Goal: Task Accomplishment & Management: Use online tool/utility

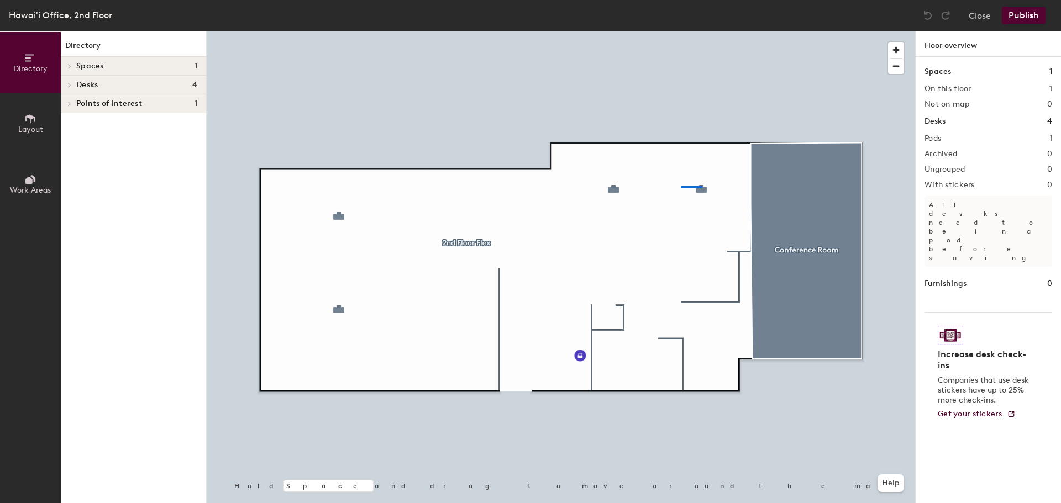
click at [681, 31] on div at bounding box center [561, 31] width 708 height 0
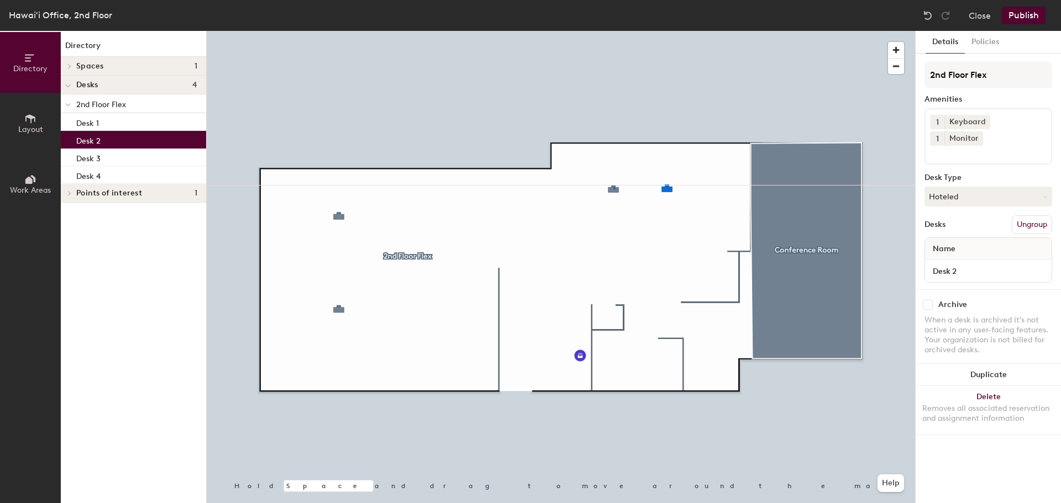
click at [614, 31] on div at bounding box center [561, 31] width 708 height 0
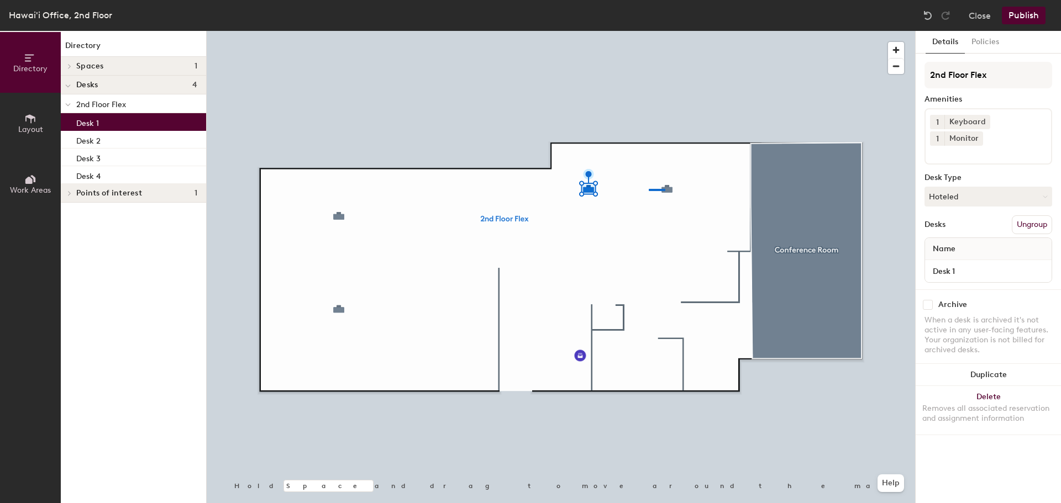
click at [641, 31] on div at bounding box center [561, 31] width 708 height 0
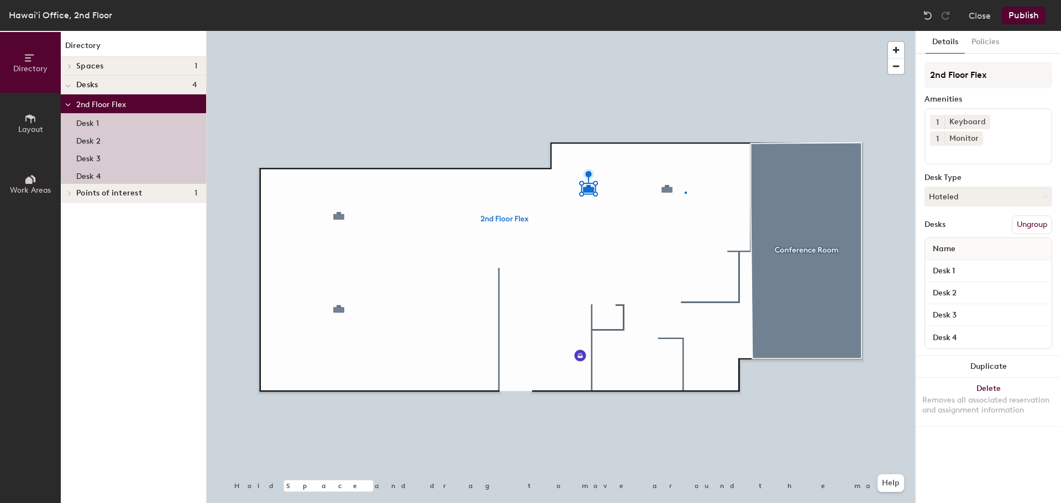
click at [685, 31] on div at bounding box center [561, 31] width 708 height 0
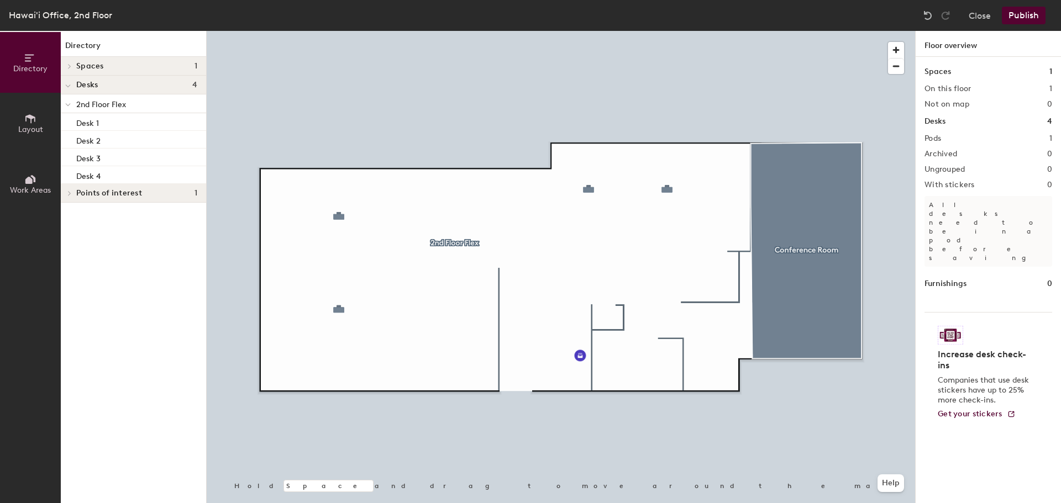
click at [664, 31] on div at bounding box center [561, 31] width 708 height 0
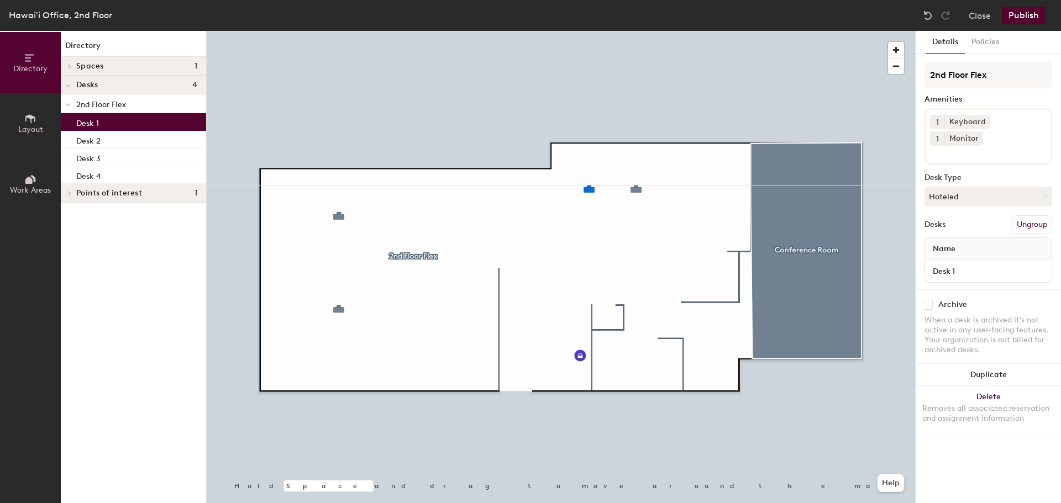
click at [625, 31] on div at bounding box center [561, 31] width 708 height 0
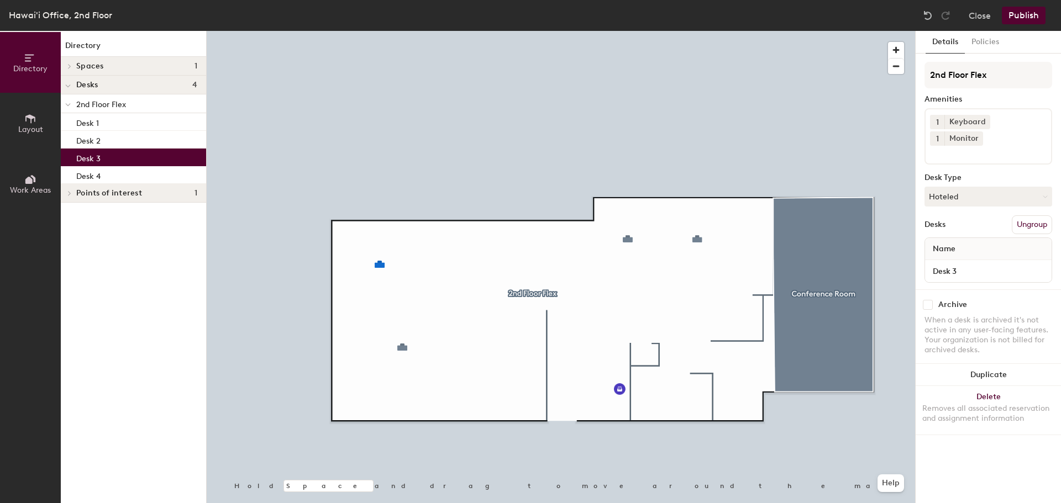
click at [415, 31] on div at bounding box center [561, 31] width 708 height 0
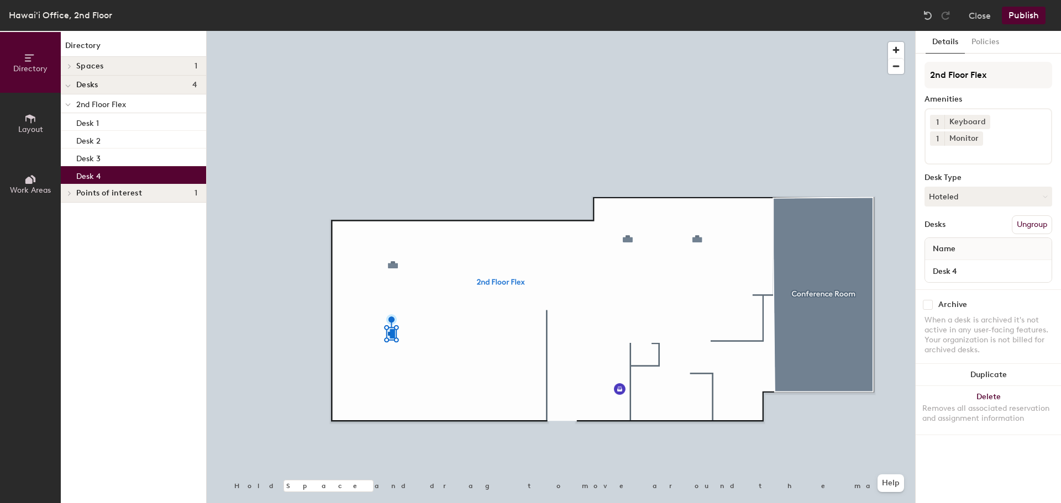
click at [90, 173] on p "Desk 4" at bounding box center [88, 175] width 24 height 13
drag, startPoint x: 92, startPoint y: 177, endPoint x: 80, endPoint y: 174, distance: 12.5
click at [80, 174] on p "Desk 4" at bounding box center [88, 175] width 24 height 13
click at [101, 107] on span "2nd Floor Flex" at bounding box center [101, 104] width 50 height 9
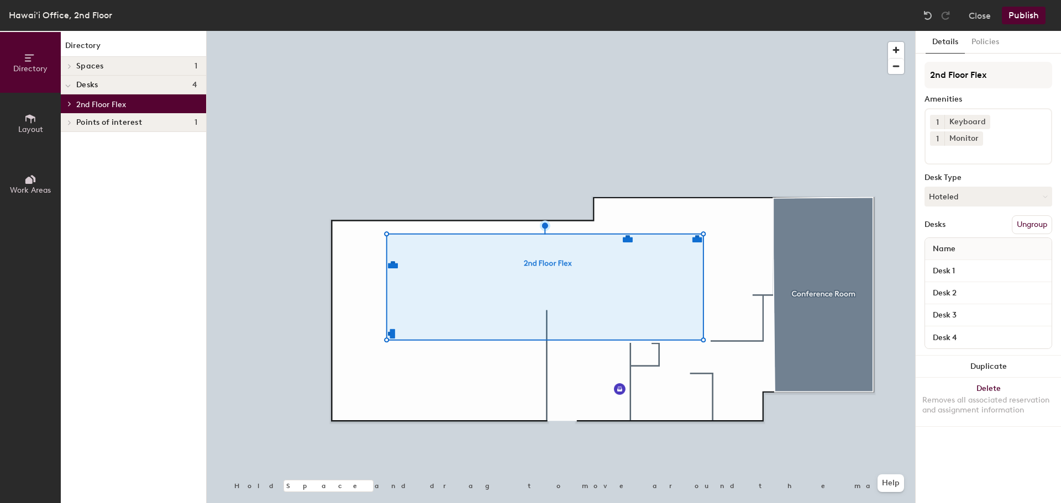
click at [69, 106] on icon at bounding box center [70, 104] width 2 height 4
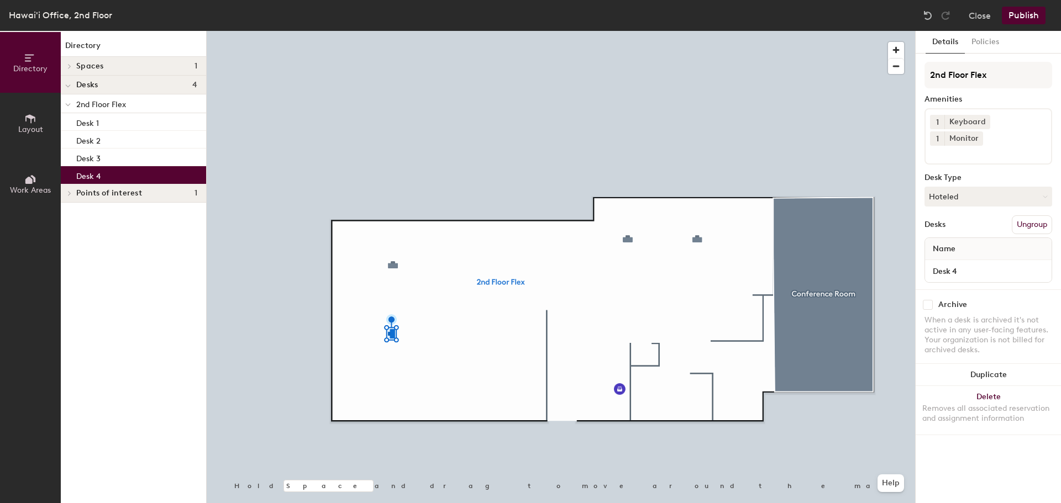
click at [406, 31] on div at bounding box center [561, 31] width 708 height 0
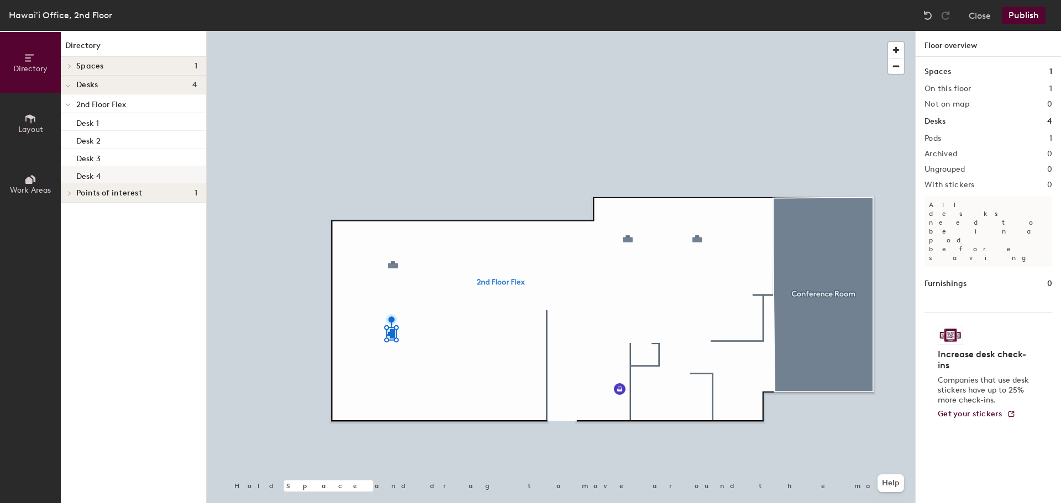
click at [387, 31] on div at bounding box center [561, 31] width 708 height 0
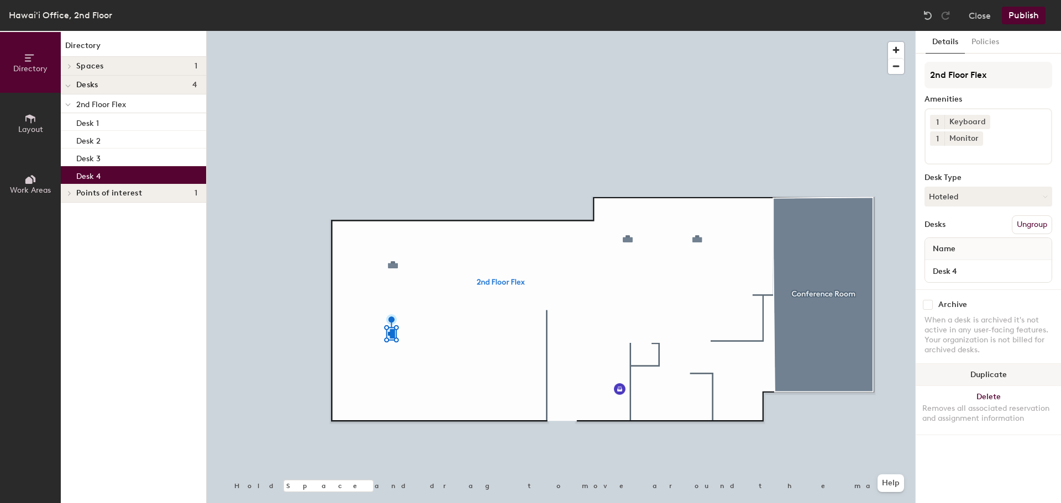
click at [851, 364] on button "Duplicate" at bounding box center [988, 375] width 145 height 22
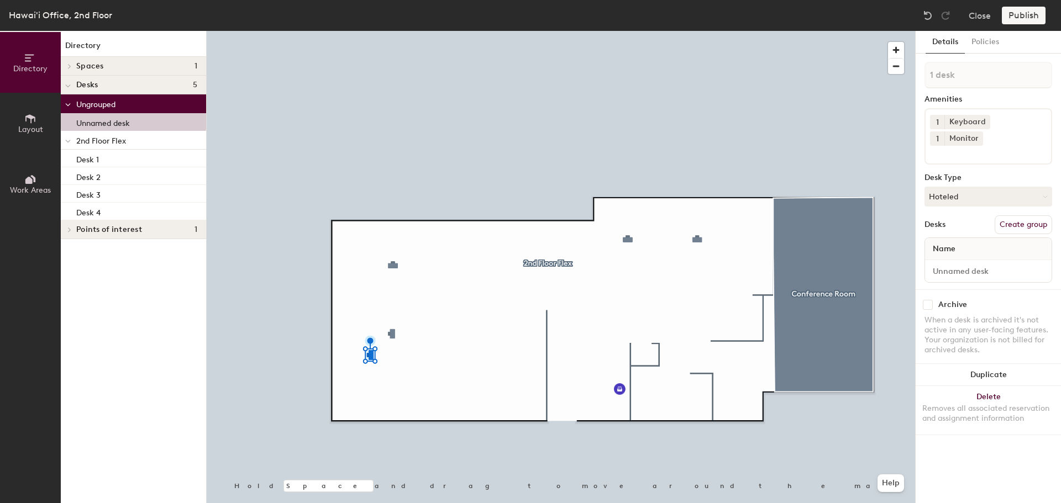
click at [69, 228] on icon at bounding box center [70, 230] width 2 height 4
click at [76, 229] on div "Points of interest 1" at bounding box center [133, 229] width 145 height 19
click at [851, 238] on div "Name" at bounding box center [988, 249] width 127 height 22
click at [851, 264] on input at bounding box center [988, 271] width 122 height 15
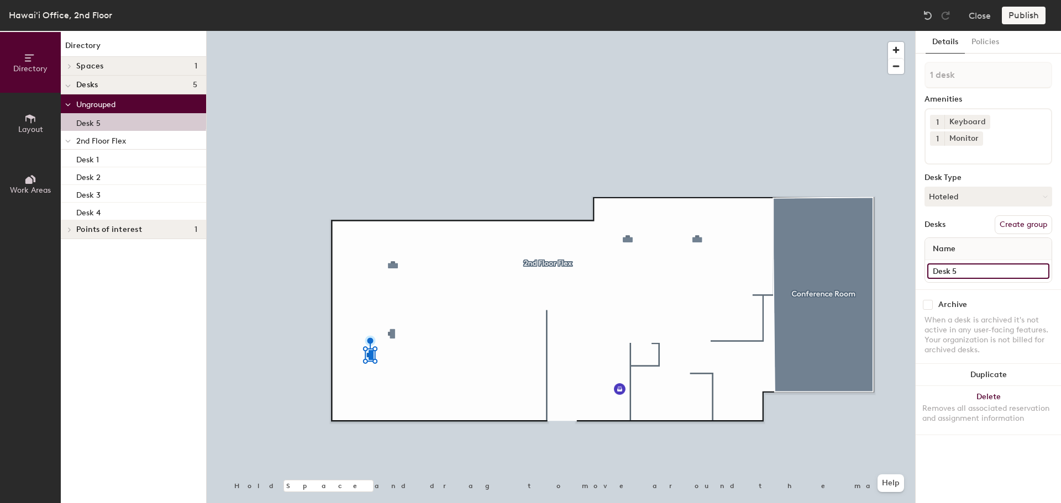
type input "Desk 5"
click at [851, 269] on div "1 desk Amenities 1 Keyboard 1 Monitor Desk Type Hoteled Desks Create group Name…" at bounding box center [988, 176] width 128 height 228
click at [851, 187] on button "Hoteled" at bounding box center [988, 197] width 128 height 20
click at [851, 215] on div "Desks Create group" at bounding box center [988, 224] width 128 height 19
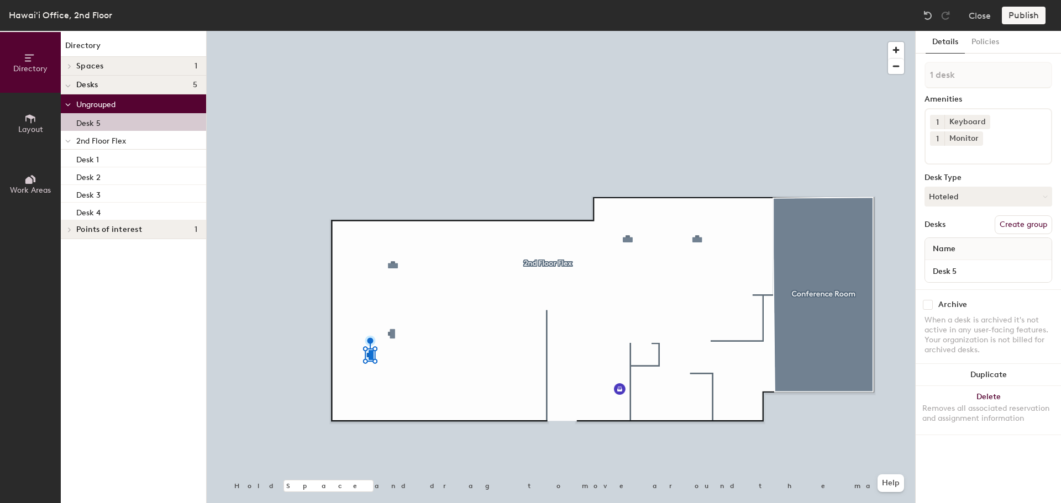
click at [104, 125] on div "Desk 5" at bounding box center [133, 122] width 145 height 18
click at [851, 215] on button "Create group" at bounding box center [1023, 224] width 57 height 19
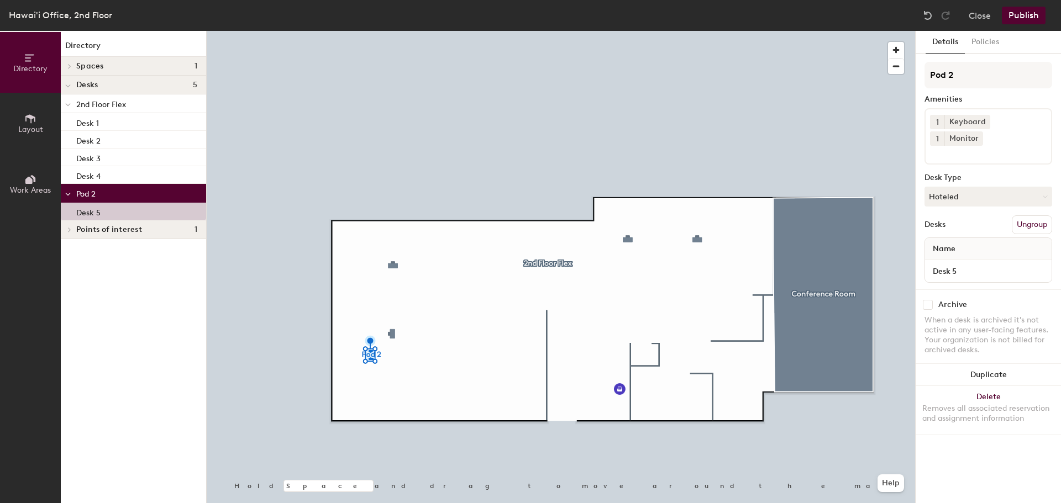
click at [851, 150] on div "Pod 2 Amenities 1 Keyboard 1 Monitor Desk Type Hoteled Desks Ungroup Name Desk 5" at bounding box center [988, 176] width 128 height 228
click at [851, 215] on button "Ungroup" at bounding box center [1032, 224] width 40 height 19
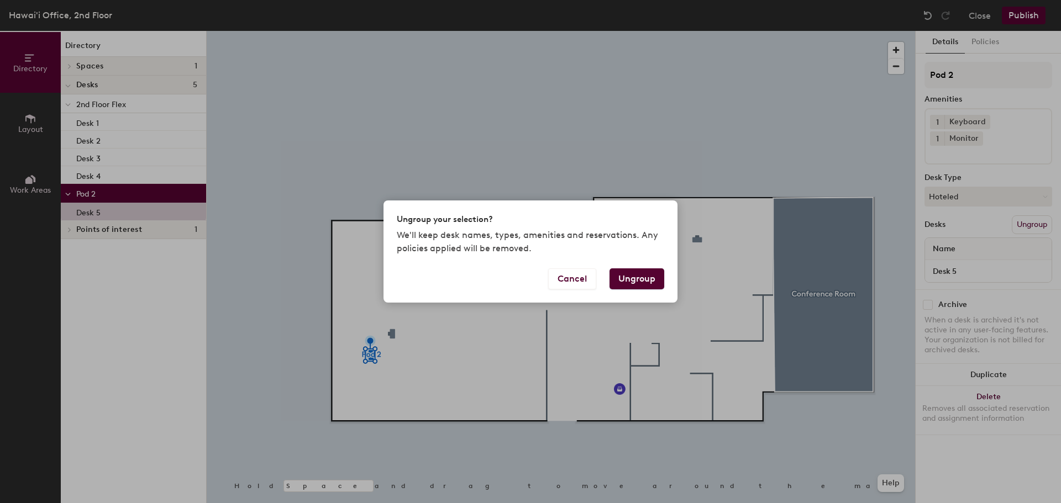
click at [631, 272] on button "Ungroup" at bounding box center [636, 279] width 55 height 21
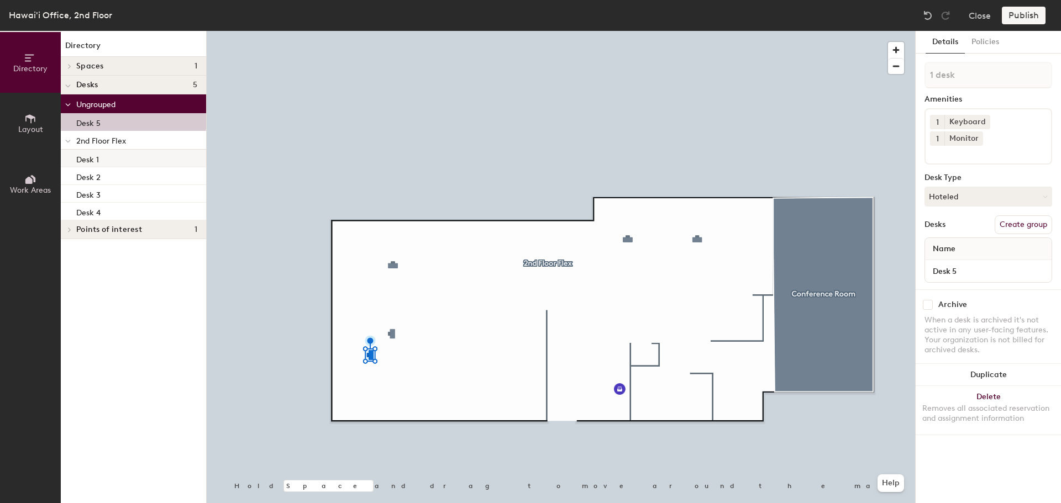
drag, startPoint x: 93, startPoint y: 119, endPoint x: 103, endPoint y: 152, distance: 34.6
click at [103, 152] on div "Ungrouped Desk 5 2nd Floor Flex Desk 1 Desk 2 Desk 3 Desk 4" at bounding box center [133, 157] width 145 height 126
click at [851, 215] on div "Desks Create group" at bounding box center [988, 224] width 128 height 19
click at [851, 264] on input "Desk 5" at bounding box center [988, 271] width 122 height 15
click at [851, 272] on div "1 desk Amenities 1 Keyboard 1 Monitor Desk Type Hoteled Desks Create group Name…" at bounding box center [988, 176] width 128 height 228
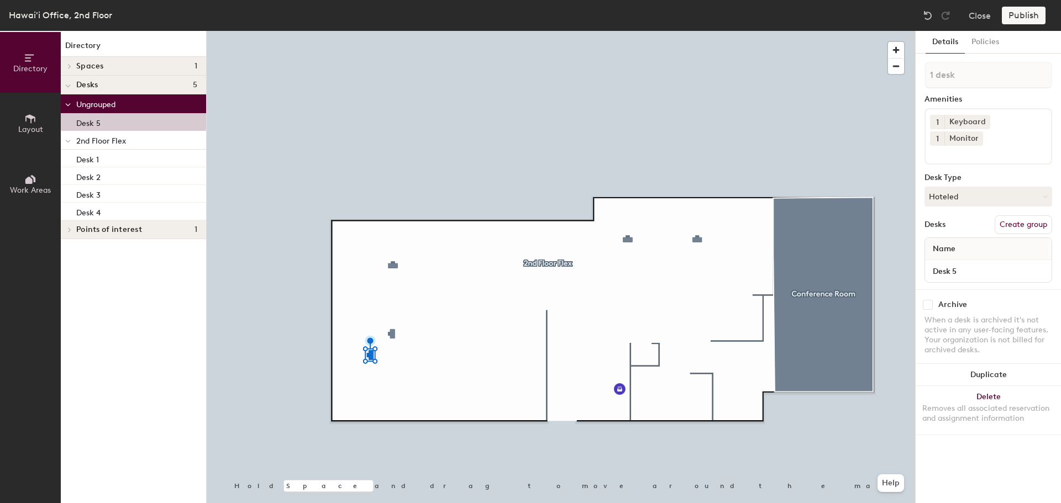
click at [851, 198] on div "1 desk Amenities 1 Keyboard 1 Monitor Desk Type Hoteled Desks Create group Name…" at bounding box center [988, 176] width 128 height 228
click at [851, 220] on div "Desks" at bounding box center [934, 224] width 21 height 9
click at [851, 187] on button "Hoteled" at bounding box center [988, 197] width 128 height 20
click at [93, 119] on p "Desk 5" at bounding box center [88, 121] width 24 height 13
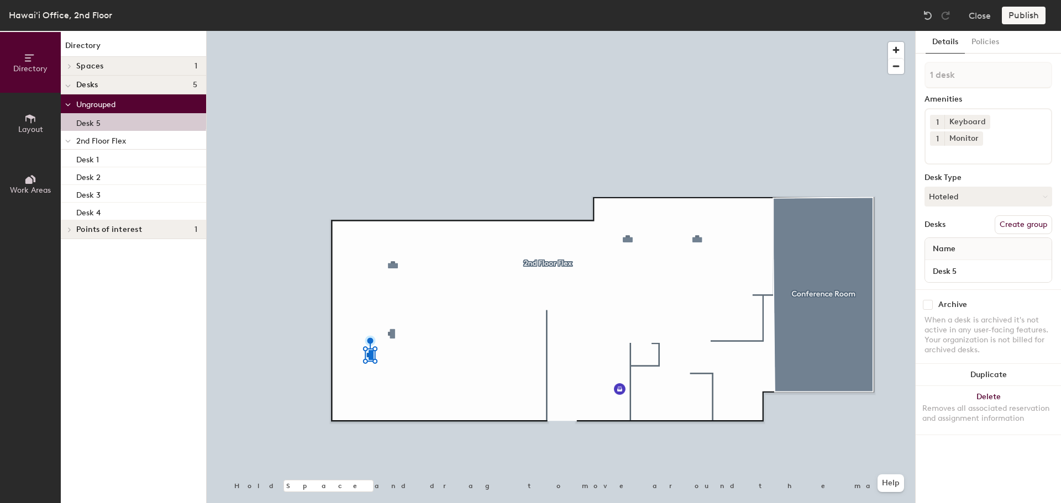
click at [94, 139] on span "2nd Floor Flex" at bounding box center [101, 140] width 50 height 9
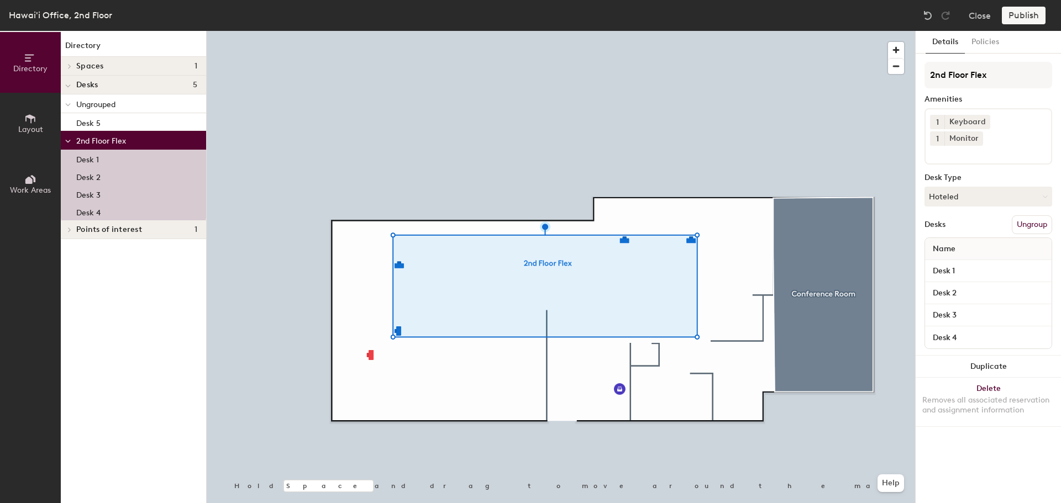
click at [851, 339] on div "2nd Floor Flex Amenities 1 Keyboard 1 Monitor Desk Type Hoteled Desks Ungroup N…" at bounding box center [988, 209] width 128 height 294
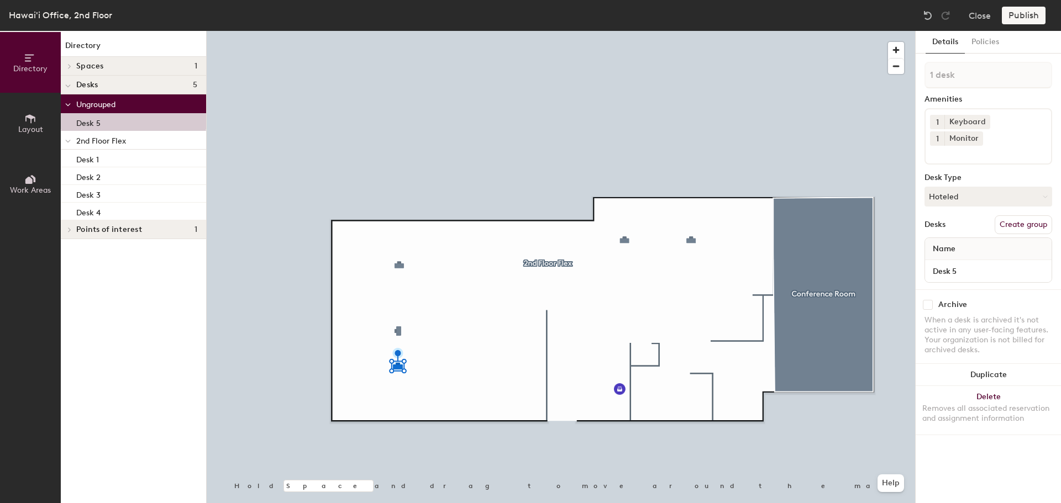
click at [380, 31] on div at bounding box center [561, 31] width 708 height 0
click at [90, 115] on div "Desk 5" at bounding box center [133, 122] width 145 height 18
click at [101, 123] on div "Desk 5" at bounding box center [133, 122] width 145 height 18
drag, startPoint x: 95, startPoint y: 127, endPoint x: 127, endPoint y: 141, distance: 35.1
click at [127, 141] on div "Ungrouped Desk 5 2nd Floor Flex Desk 1 Desk 2 Desk 3 Desk 4" at bounding box center [133, 157] width 145 height 126
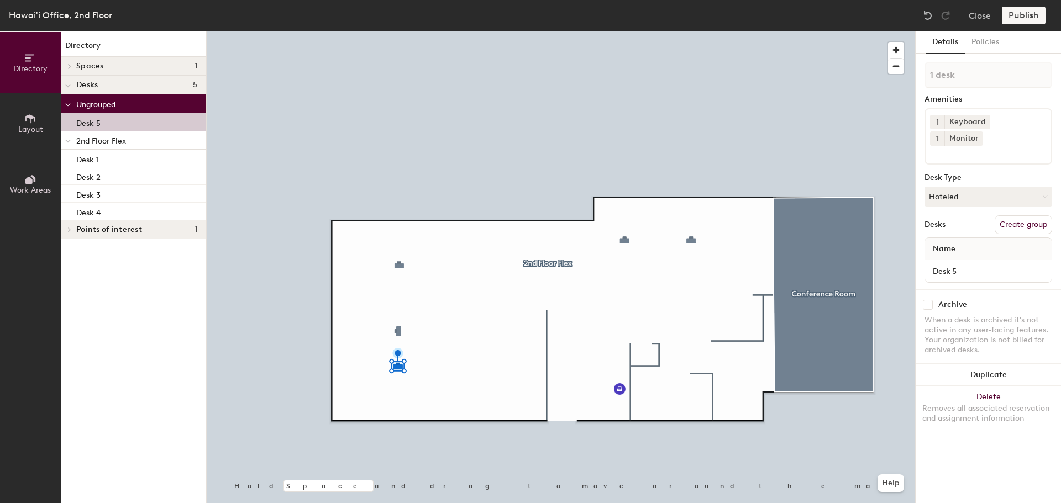
click at [432, 31] on div at bounding box center [561, 31] width 708 height 0
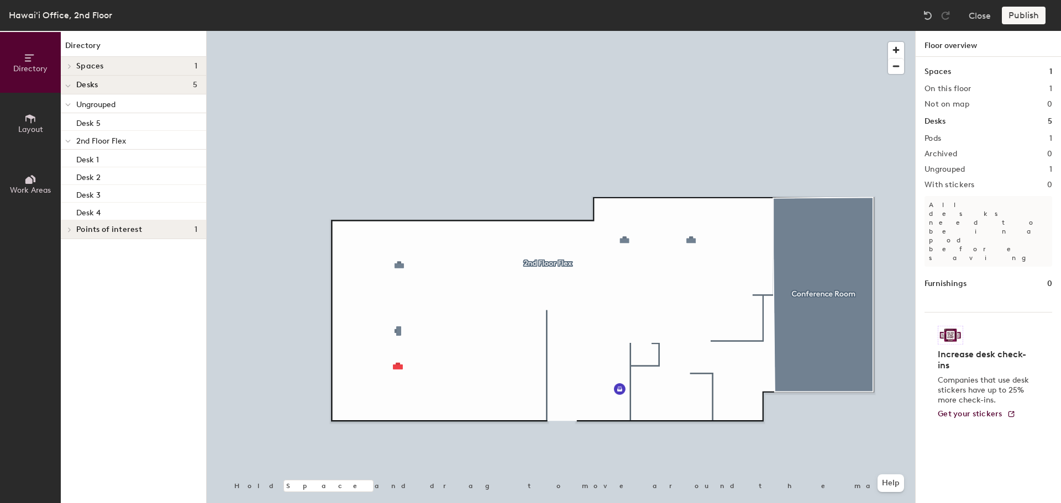
click at [851, 138] on div "Pods 1" at bounding box center [988, 138] width 128 height 9
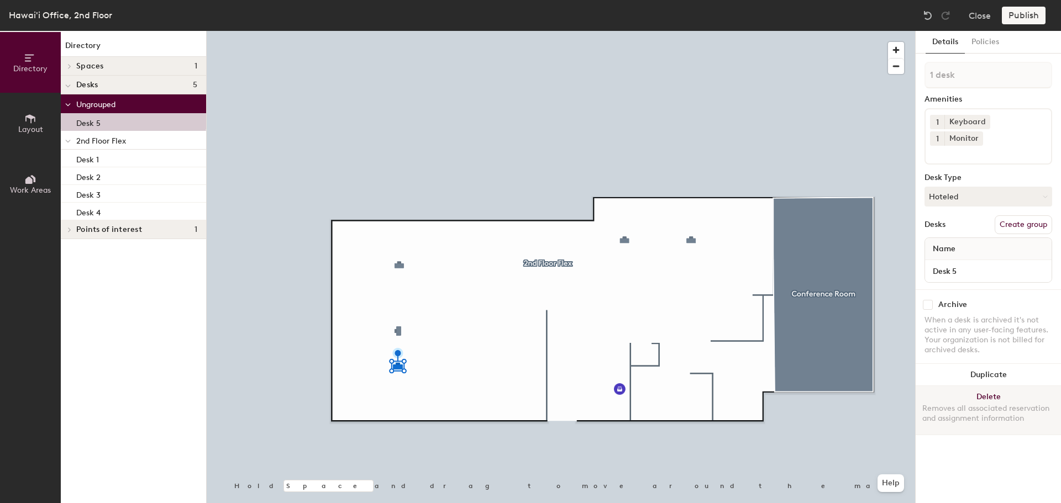
click at [851, 386] on button "Delete Removes all associated reservation and assignment information" at bounding box center [988, 410] width 145 height 49
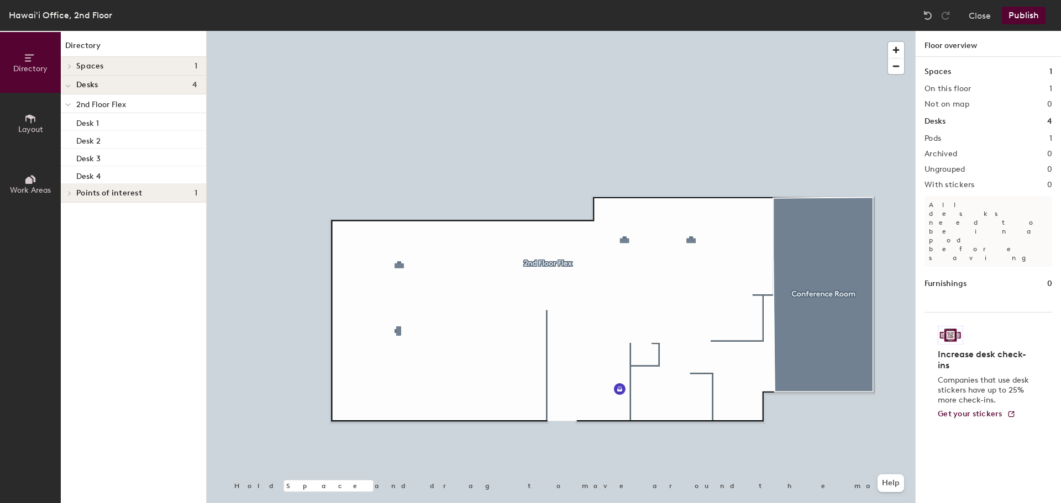
click at [117, 103] on span "2nd Floor Flex" at bounding box center [101, 104] width 50 height 9
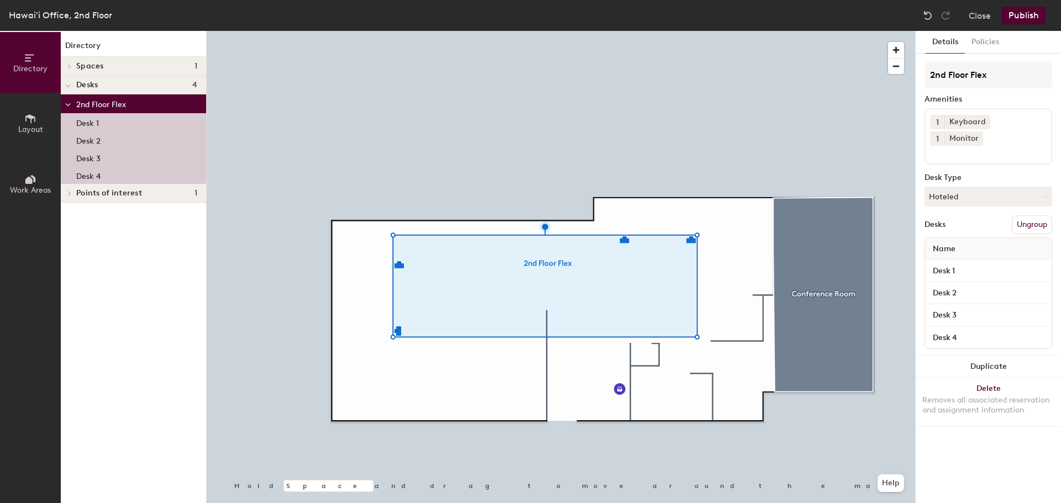
click at [851, 215] on div "Desks Ungroup" at bounding box center [988, 224] width 128 height 19
click at [851, 264] on input "Desk 1" at bounding box center [988, 271] width 122 height 15
click at [851, 330] on input "Desk 4" at bounding box center [988, 337] width 122 height 15
click at [851, 356] on button "Duplicate" at bounding box center [988, 367] width 145 height 22
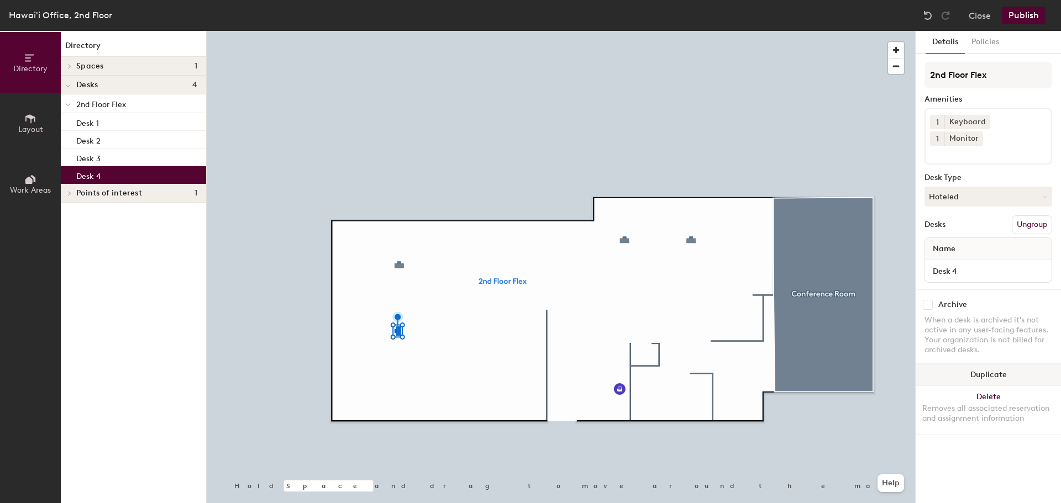
click at [851, 364] on button "Duplicate" at bounding box center [988, 375] width 145 height 22
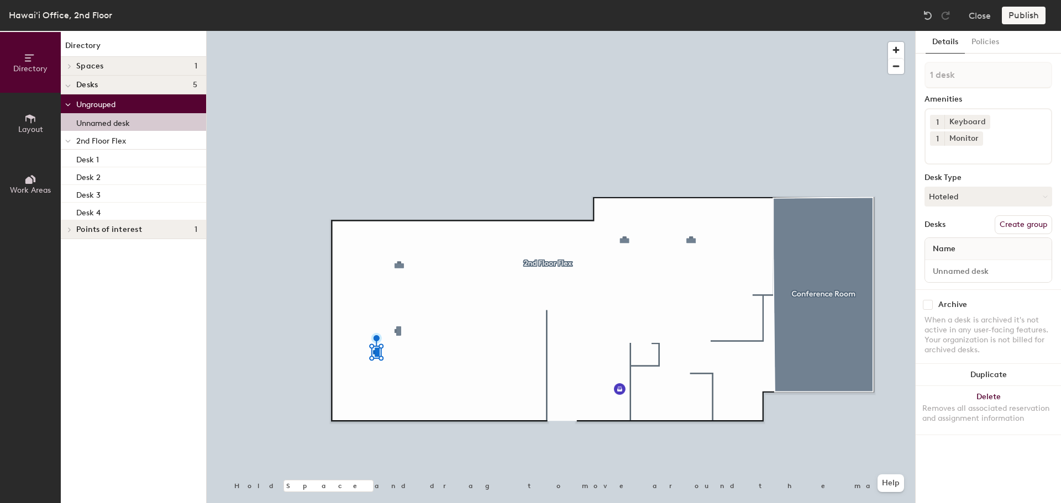
click at [130, 124] on p "Unnamed desk" at bounding box center [103, 121] width 54 height 13
click at [106, 103] on span "Ungrouped" at bounding box center [95, 104] width 39 height 9
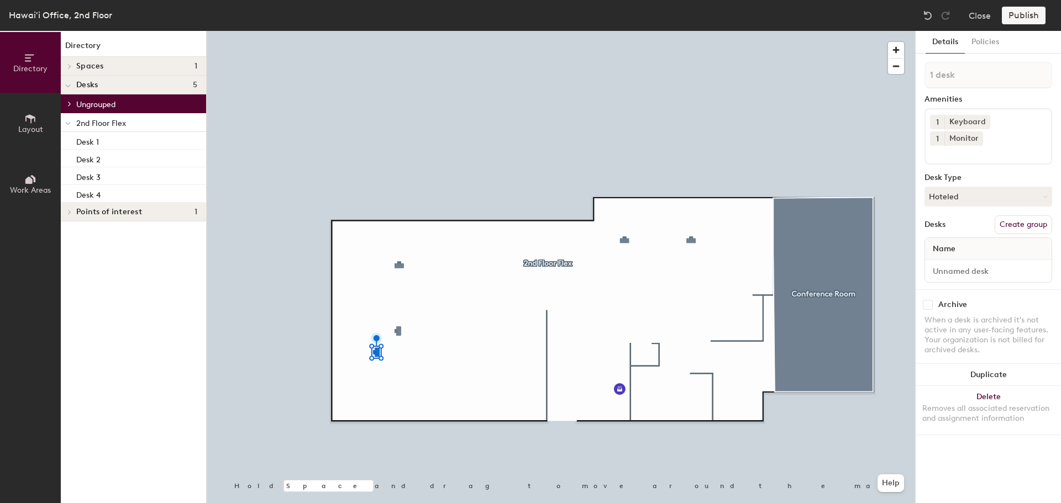
click at [111, 121] on span "2nd Floor Flex" at bounding box center [101, 123] width 50 height 9
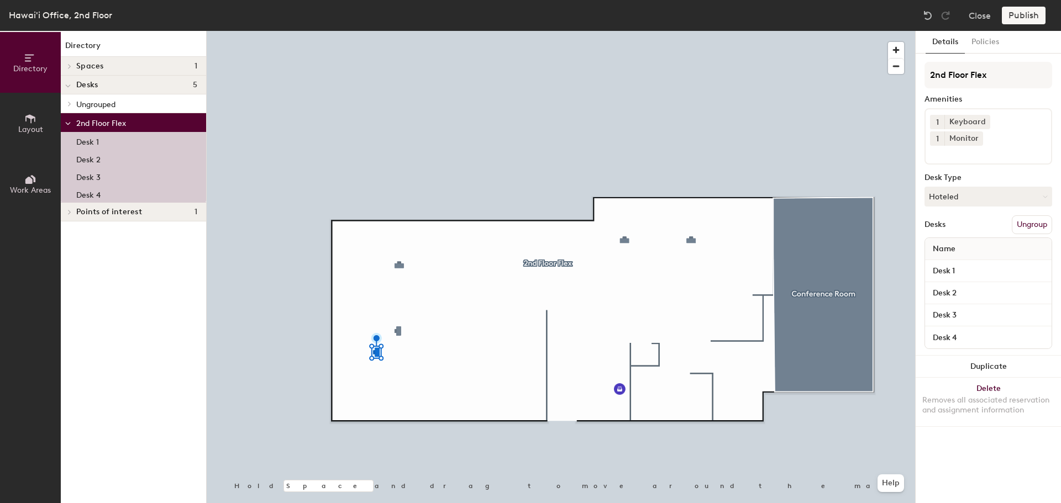
click at [67, 103] on icon at bounding box center [69, 104] width 4 height 6
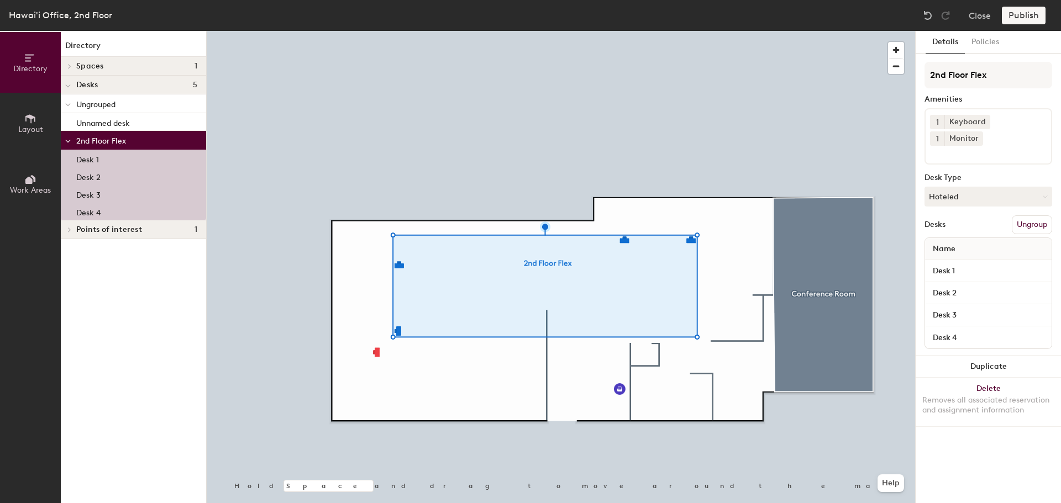
click at [85, 103] on span "Ungrouped" at bounding box center [95, 104] width 39 height 9
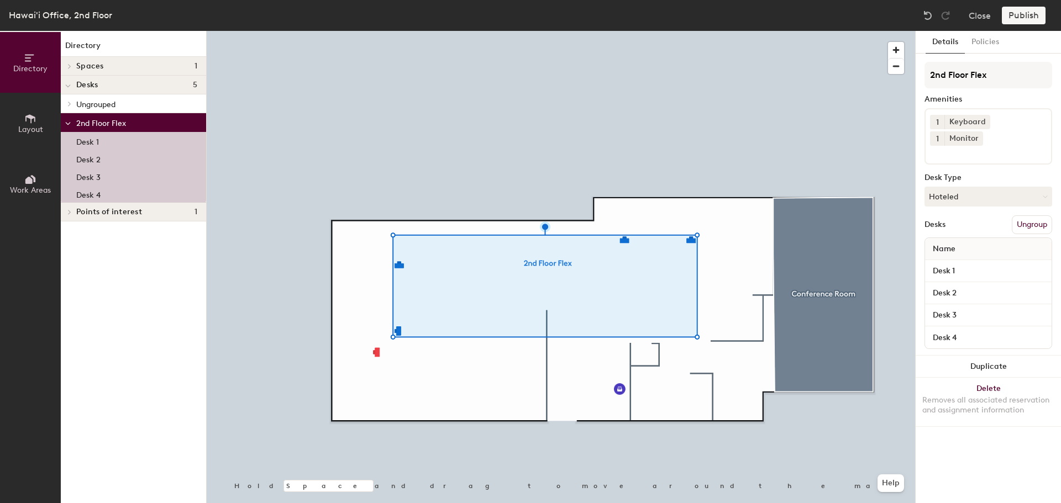
click at [96, 104] on span "Ungrouped" at bounding box center [95, 104] width 39 height 9
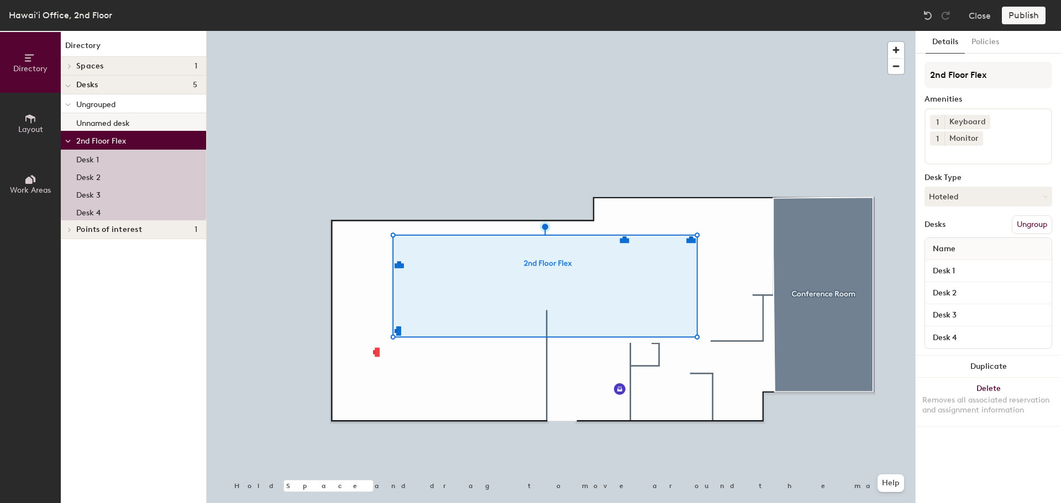
click at [128, 122] on p "Unnamed desk" at bounding box center [103, 121] width 54 height 13
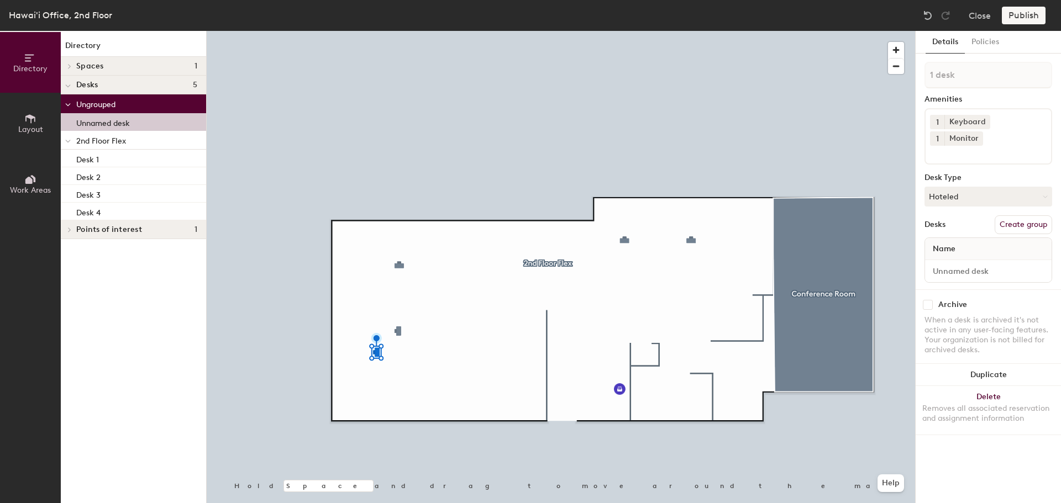
click at [126, 120] on p "Unnamed desk" at bounding box center [103, 121] width 54 height 13
drag, startPoint x: 982, startPoint y: 260, endPoint x: 991, endPoint y: 256, distance: 8.9
click at [851, 264] on input at bounding box center [988, 271] width 122 height 15
click at [766, 264] on div "Directory Layout Work Areas Directory Spaces 1 Conference Room Desks 5 Ungroupe…" at bounding box center [530, 267] width 1061 height 472
type input "Desk 5"
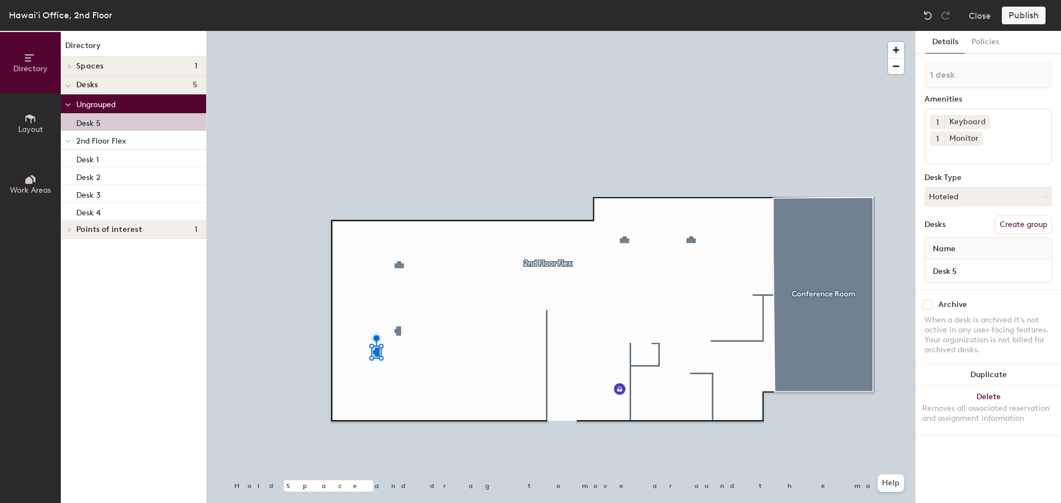
click at [851, 430] on div "Details Policies 1 desk Amenities 1 Keyboard 1 Monitor Desk Type Hoteled Desks …" at bounding box center [988, 267] width 145 height 472
click at [851, 40] on button "Policies" at bounding box center [985, 42] width 41 height 23
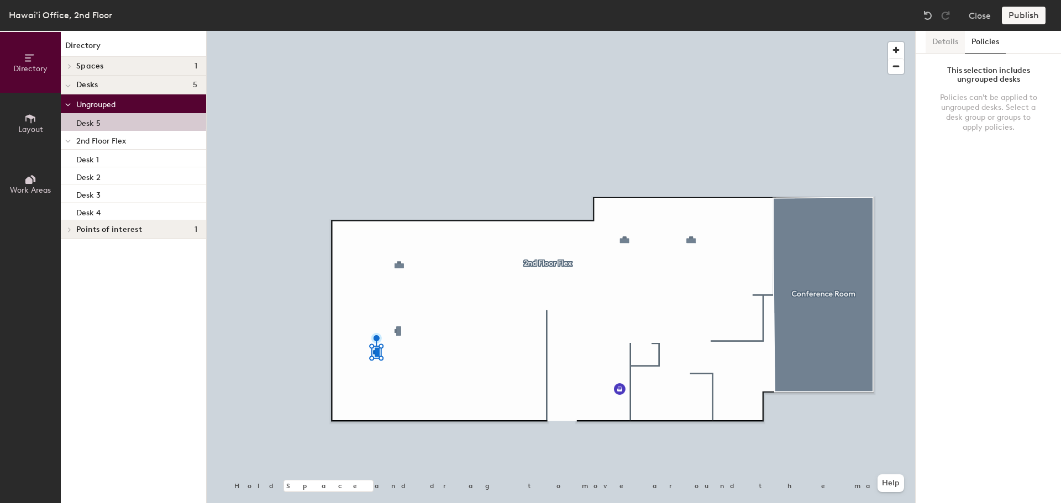
click at [851, 38] on button "Details" at bounding box center [944, 42] width 39 height 23
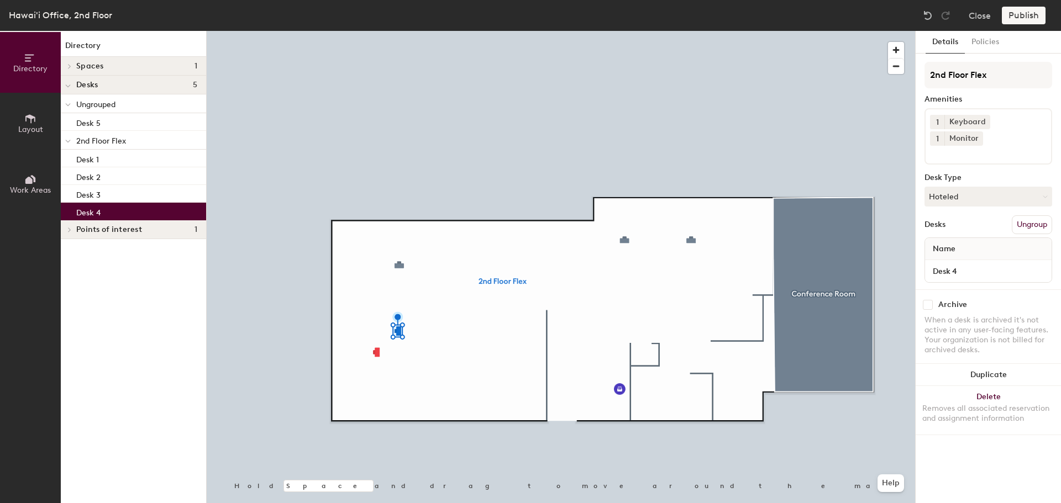
click at [96, 102] on span "Ungrouped" at bounding box center [95, 104] width 39 height 9
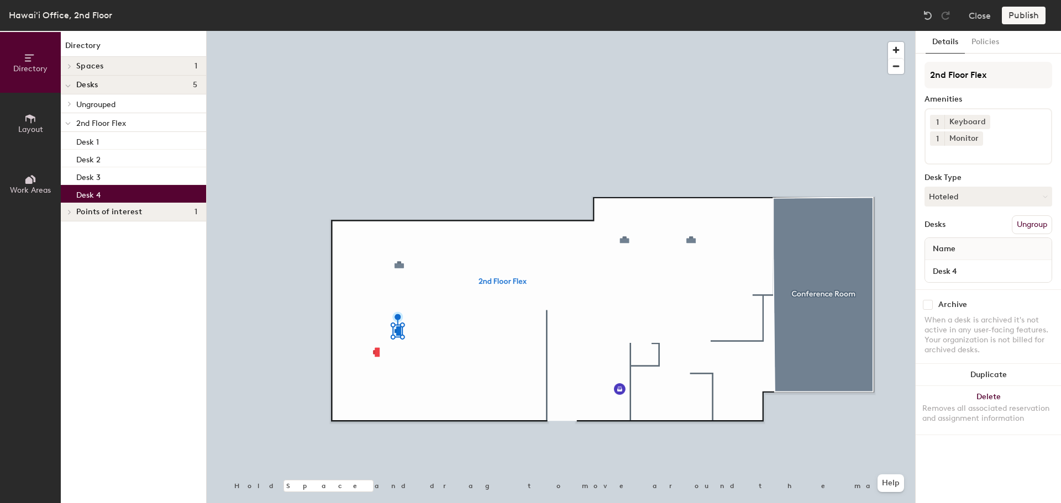
click at [96, 106] on span "Ungrouped" at bounding box center [95, 104] width 39 height 9
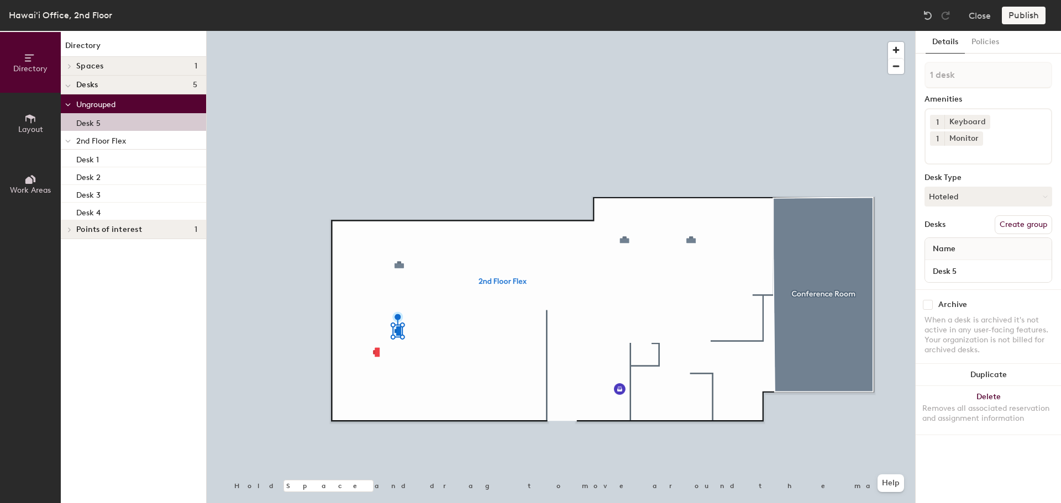
click at [89, 124] on p "Desk 5" at bounding box center [88, 121] width 24 height 13
click at [90, 124] on p "Desk 5" at bounding box center [88, 121] width 24 height 13
drag, startPoint x: 89, startPoint y: 124, endPoint x: 75, endPoint y: 123, distance: 13.8
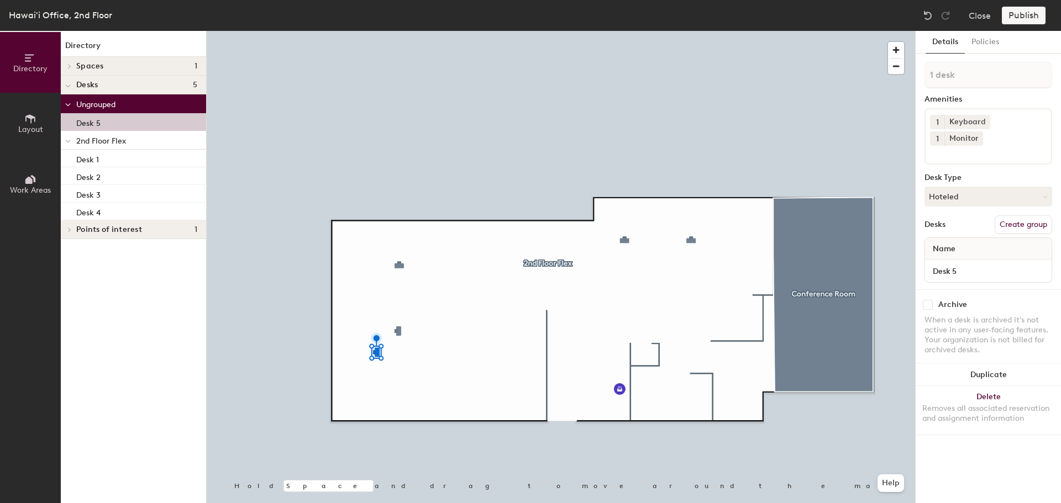
click at [75, 123] on div "Desk 5" at bounding box center [133, 122] width 145 height 18
drag, startPoint x: 85, startPoint y: 123, endPoint x: 90, endPoint y: 204, distance: 81.4
click at [90, 204] on div "Ungrouped Desk 5 2nd Floor Flex Desk 1 Desk 2 Desk 3 Desk 4" at bounding box center [133, 157] width 145 height 126
click at [71, 65] on icon at bounding box center [69, 67] width 4 height 6
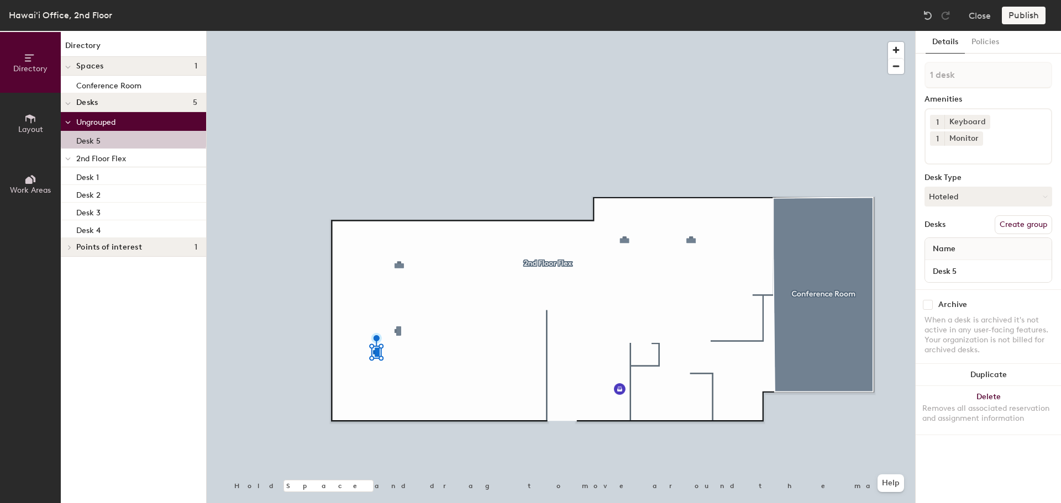
click at [60, 99] on button "Layout" at bounding box center [30, 123] width 61 height 61
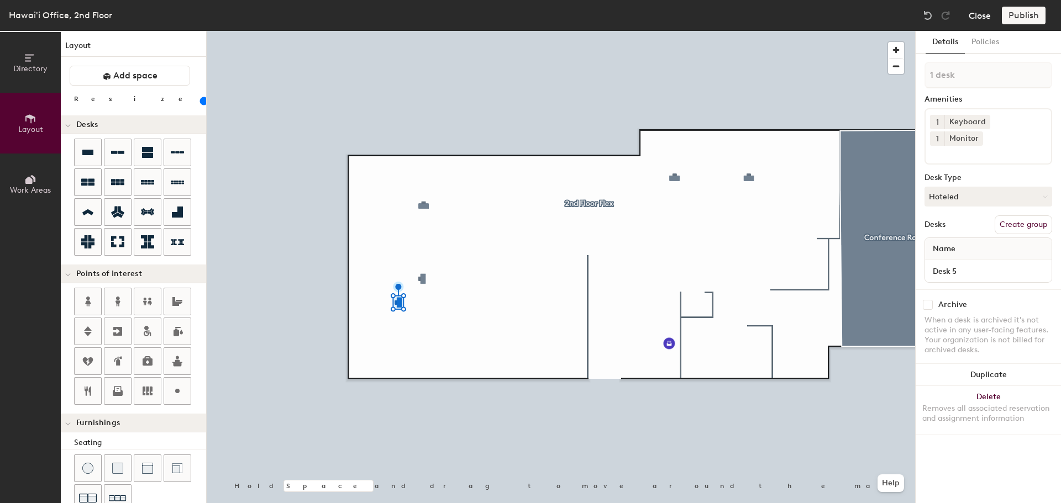
click at [851, 15] on button "Close" at bounding box center [980, 16] width 22 height 18
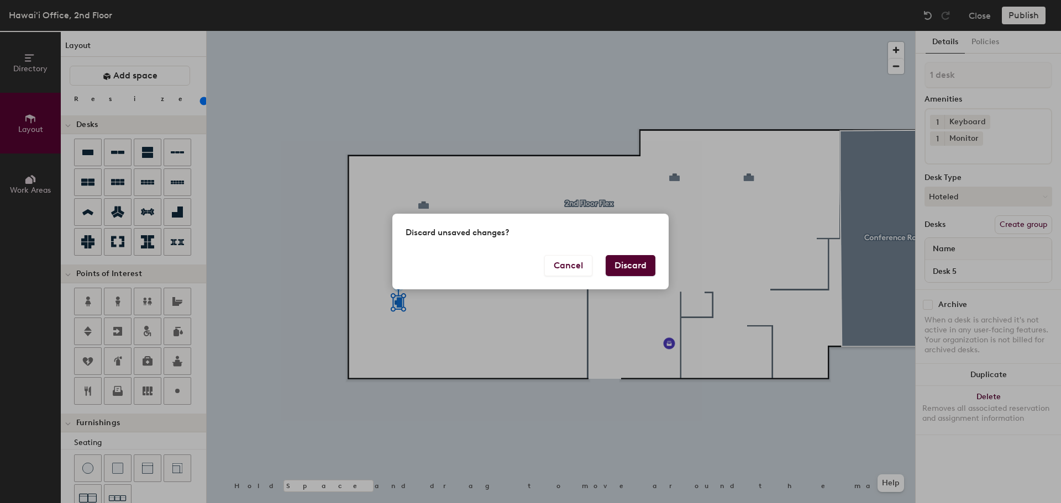
click at [625, 260] on button "Discard" at bounding box center [631, 265] width 50 height 21
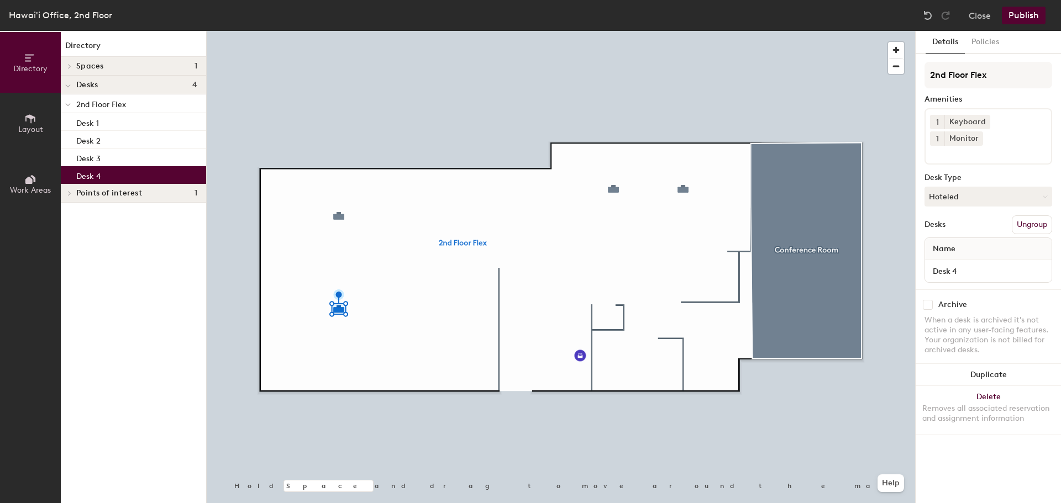
click at [1022, 215] on button "Ungroup" at bounding box center [1032, 224] width 40 height 19
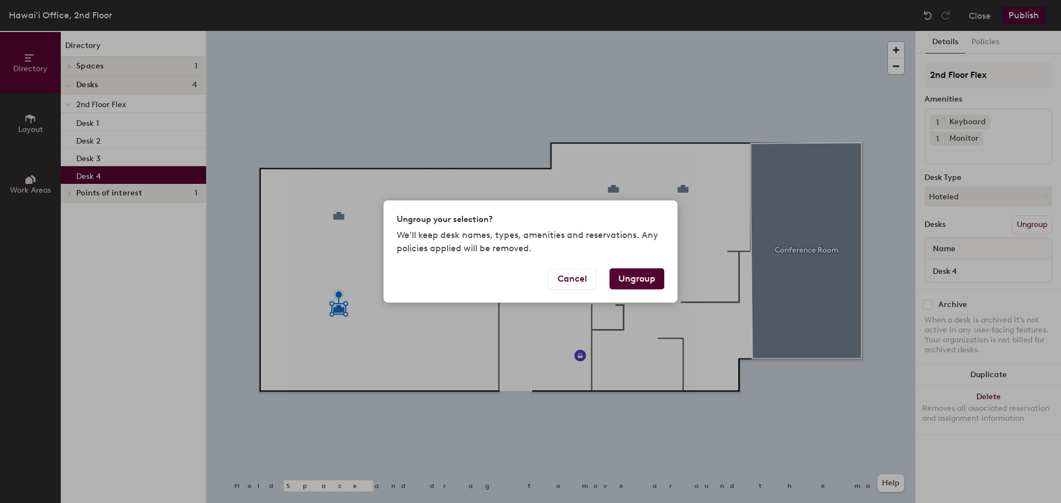
click at [630, 271] on button "Ungroup" at bounding box center [636, 279] width 55 height 21
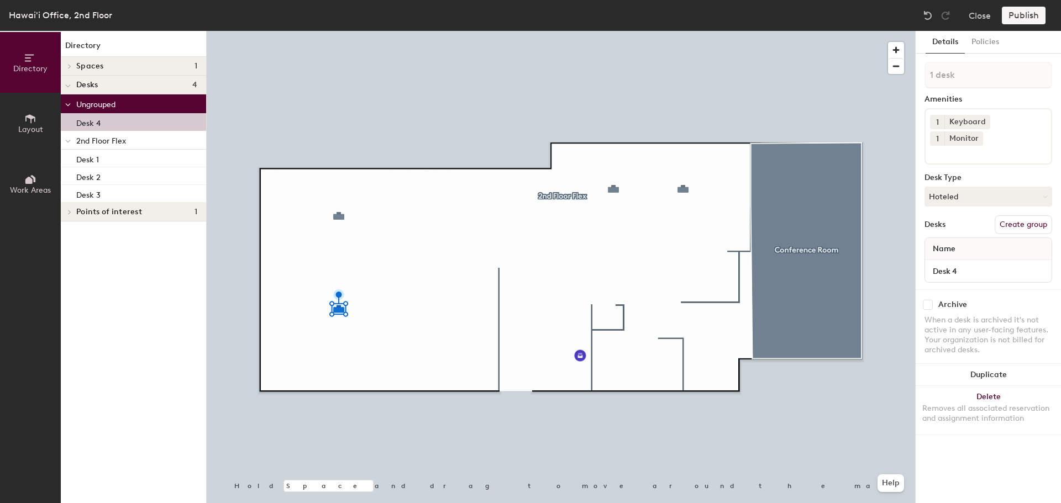
click at [92, 121] on p "Desk 4" at bounding box center [88, 121] width 24 height 13
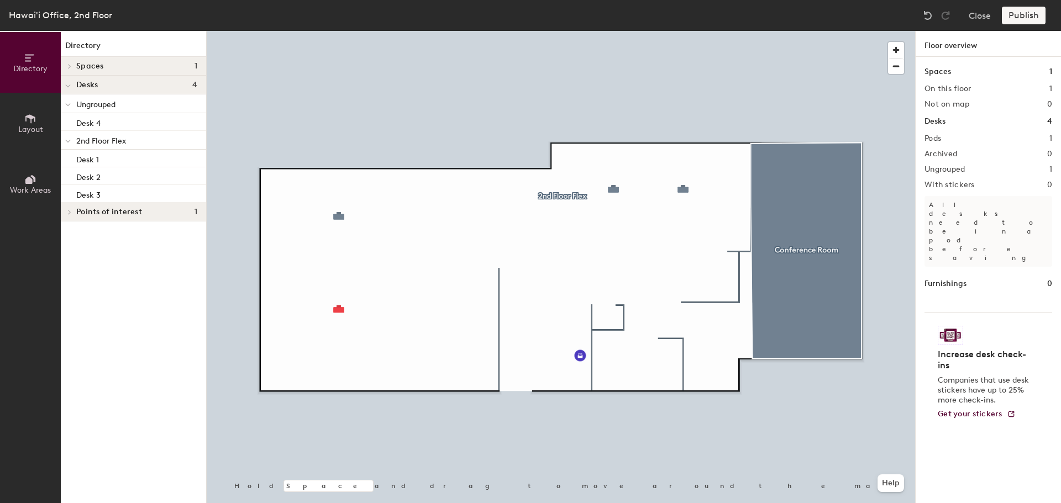
click at [551, 31] on div at bounding box center [561, 31] width 708 height 0
click at [979, 20] on button "Close" at bounding box center [980, 16] width 22 height 18
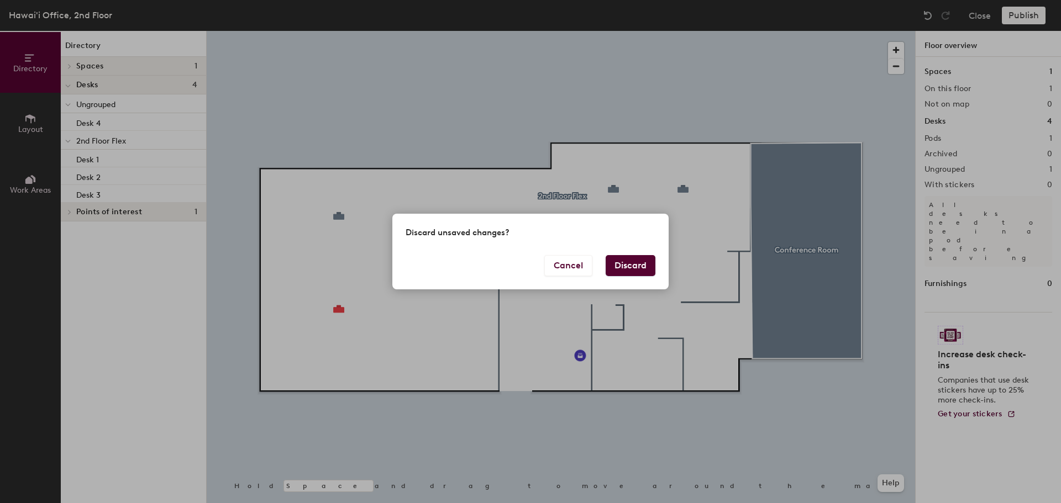
click at [633, 266] on button "Discard" at bounding box center [631, 265] width 50 height 21
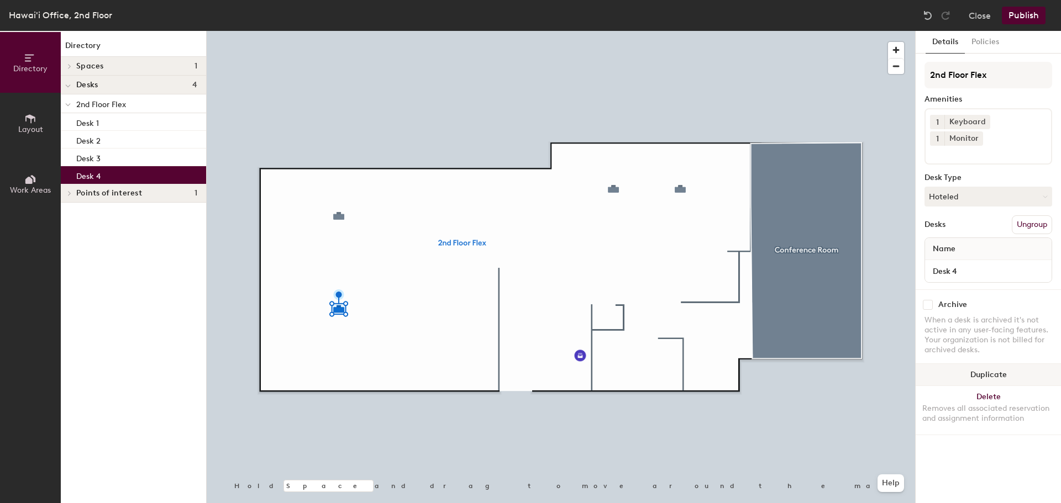
click at [988, 364] on button "Duplicate" at bounding box center [988, 375] width 145 height 22
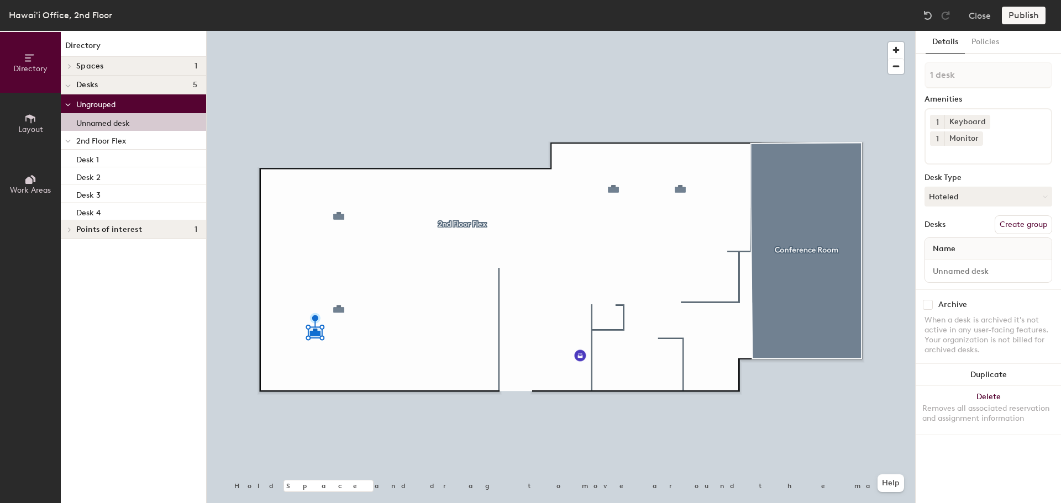
click at [122, 127] on p "Unnamed desk" at bounding box center [103, 121] width 54 height 13
click at [966, 187] on button "Hoteled" at bounding box center [988, 197] width 128 height 20
click at [929, 195] on div "1 desk Amenities 1 Keyboard 1 Monitor Desk Type Hoteled Desks Create group Name" at bounding box center [988, 176] width 128 height 228
click at [982, 238] on div "Name" at bounding box center [988, 249] width 127 height 22
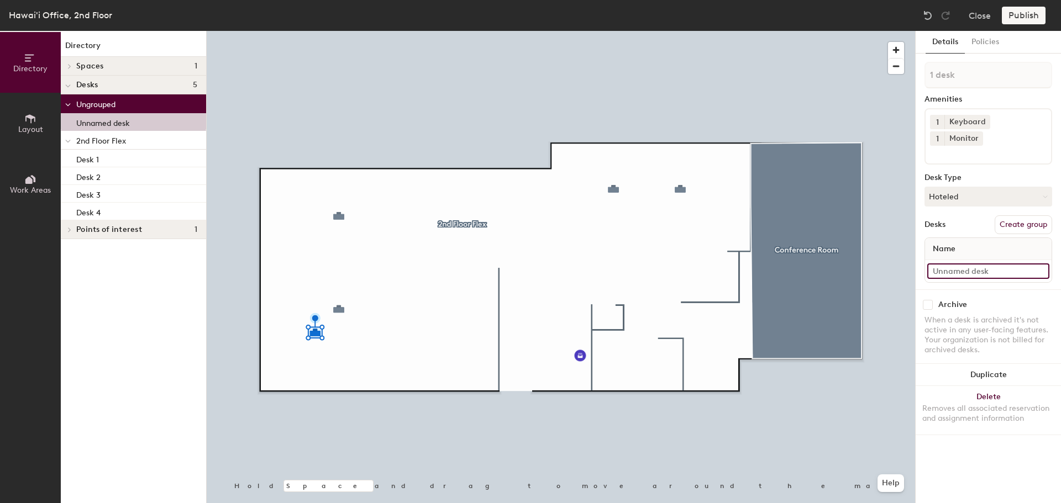
click at [983, 264] on input at bounding box center [988, 271] width 122 height 15
click at [896, 244] on div "Directory Layout Work Areas Directory Spaces 1 Conference Room Desks 5 Ungroupe…" at bounding box center [530, 267] width 1061 height 472
click at [994, 264] on input at bounding box center [988, 271] width 122 height 15
type input "Desk 5"
click at [1001, 270] on div "1 desk Amenities 1 Keyboard 1 Monitor Desk Type Hoteled Desks Create group Name…" at bounding box center [988, 176] width 128 height 228
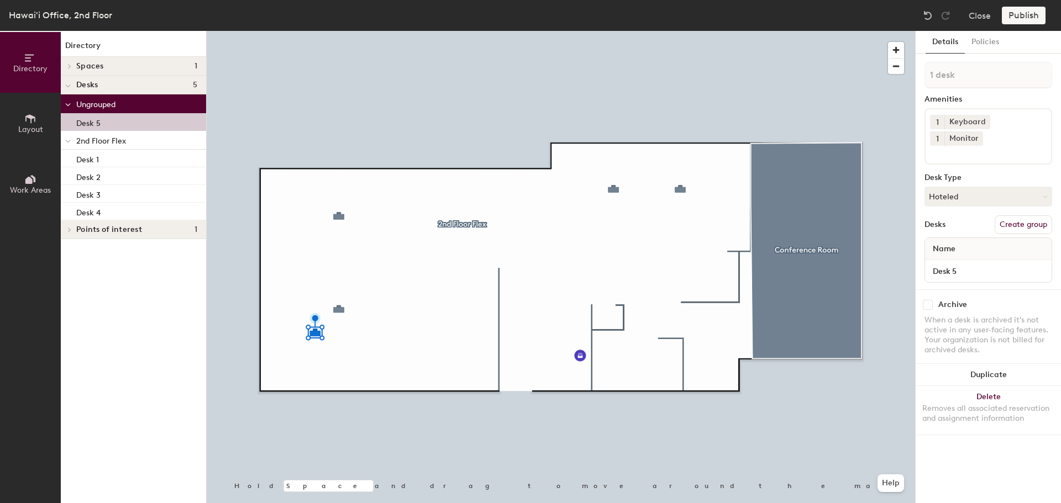
drag, startPoint x: 90, startPoint y: 120, endPoint x: 82, endPoint y: 122, distance: 7.4
click at [82, 122] on p "Desk 5" at bounding box center [88, 121] width 24 height 13
click at [970, 215] on div "Desks Create group" at bounding box center [988, 224] width 128 height 19
click at [887, 480] on button "Help" at bounding box center [890, 484] width 27 height 18
click at [967, 460] on div "Details Policies 1 desk Amenities 1 Keyboard 1 Monitor Desk Type Hoteled Desks …" at bounding box center [988, 267] width 145 height 472
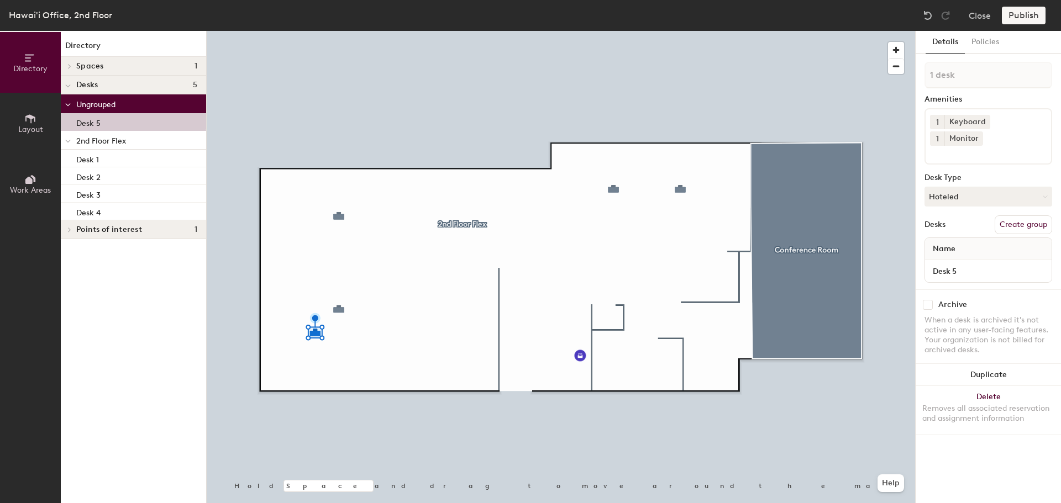
click at [67, 232] on icon at bounding box center [69, 230] width 4 height 6
click at [67, 232] on icon at bounding box center [68, 231] width 4 height 2
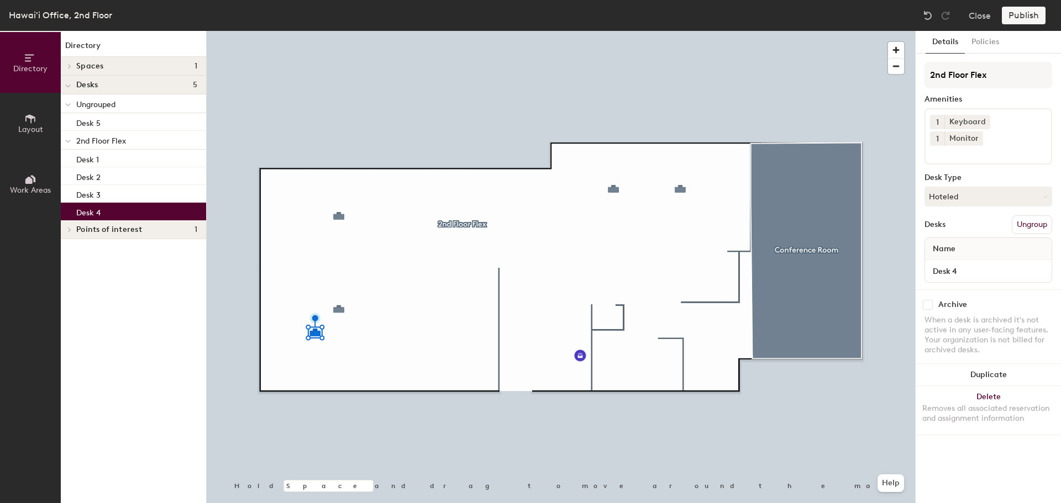
click at [89, 212] on p "Desk 4" at bounding box center [88, 211] width 24 height 13
click at [101, 143] on span "2nd Floor Flex" at bounding box center [101, 140] width 50 height 9
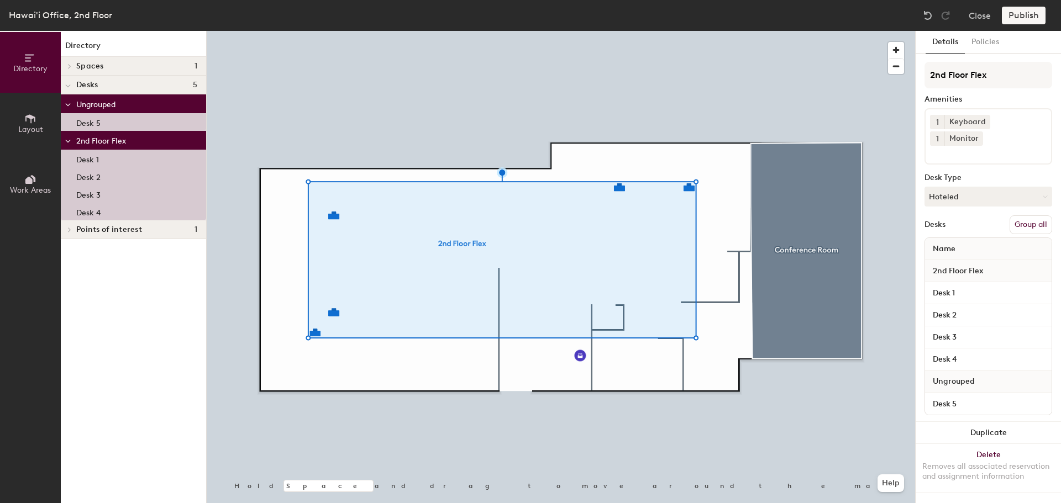
click at [1034, 215] on button "Group all" at bounding box center [1030, 224] width 43 height 19
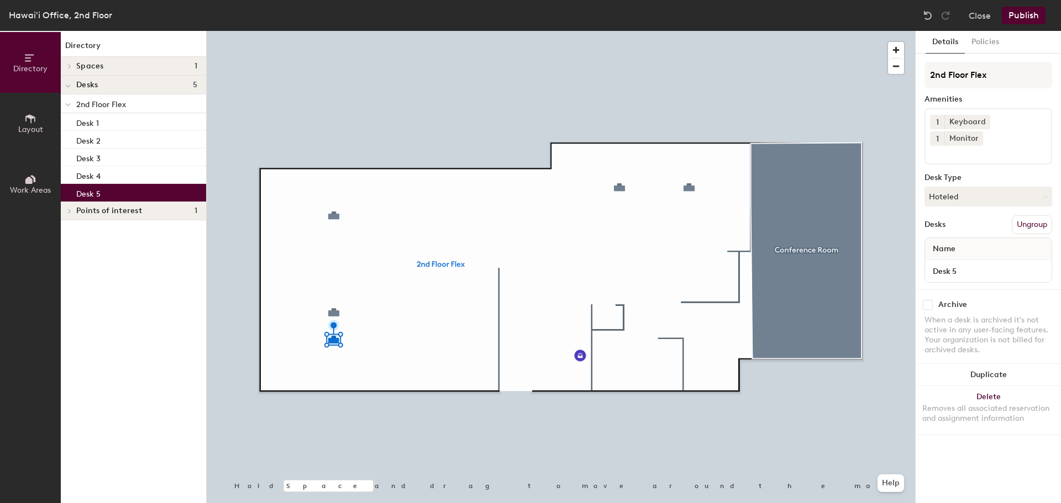
click at [321, 31] on div at bounding box center [561, 31] width 708 height 0
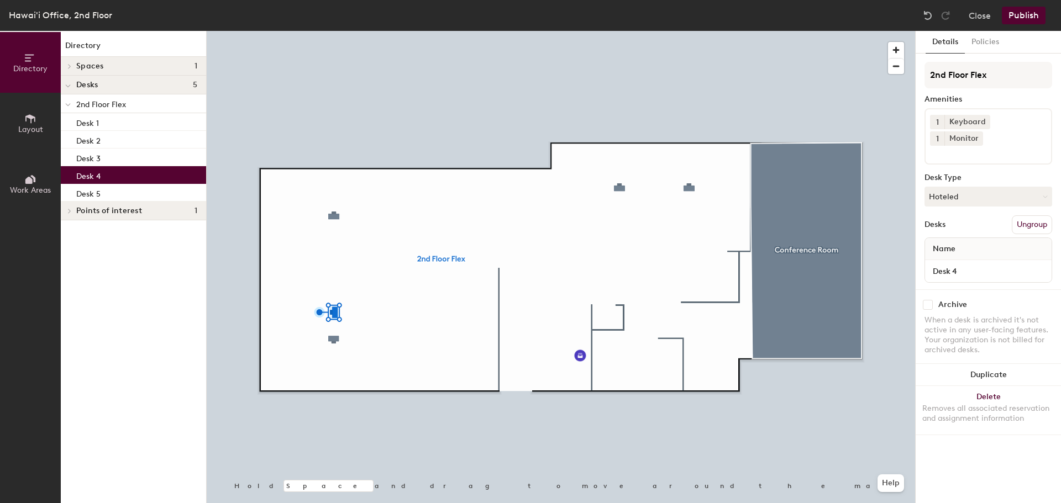
click at [68, 85] on icon at bounding box center [68, 86] width 6 height 4
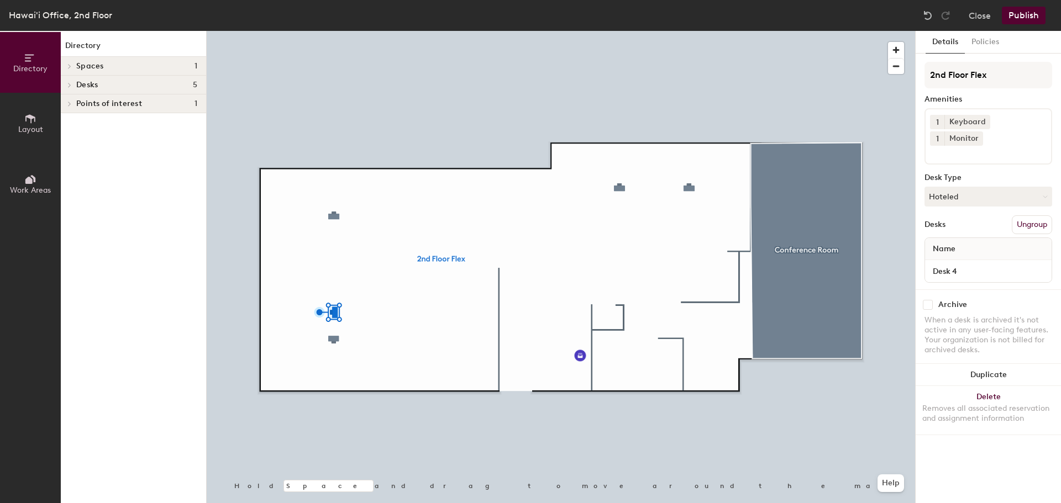
click at [69, 72] on div at bounding box center [68, 66] width 14 height 18
click at [41, 125] on span "Layout" at bounding box center [30, 129] width 25 height 9
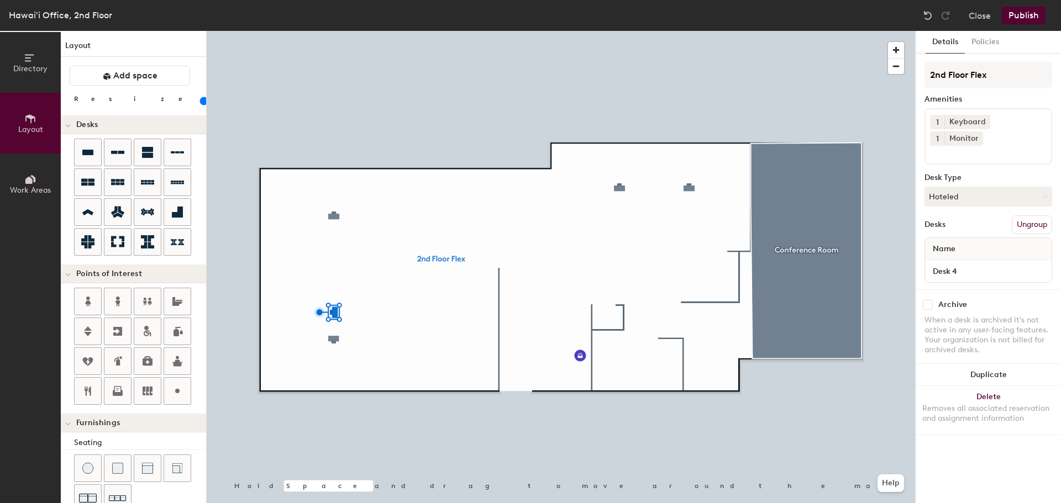
click at [27, 181] on icon at bounding box center [28, 180] width 7 height 7
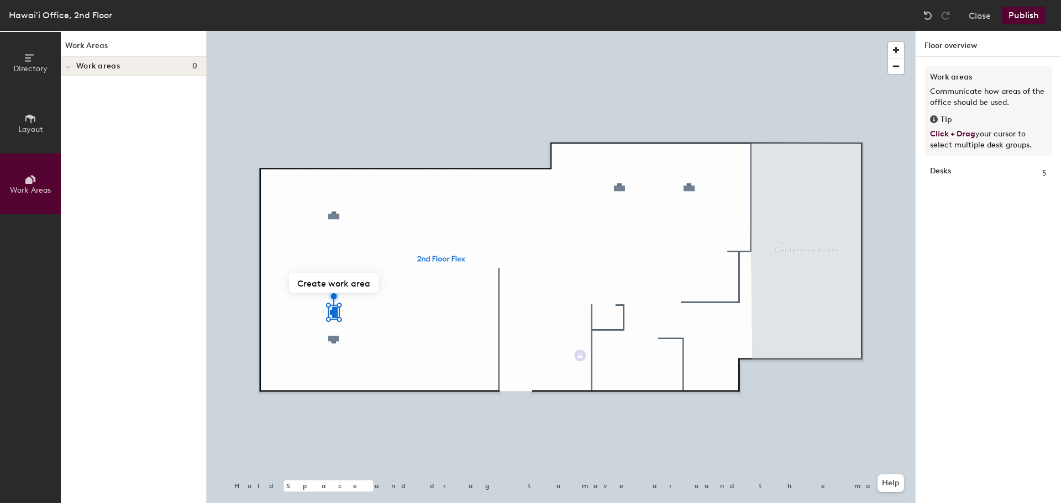
click at [37, 130] on span "Layout" at bounding box center [30, 129] width 25 height 9
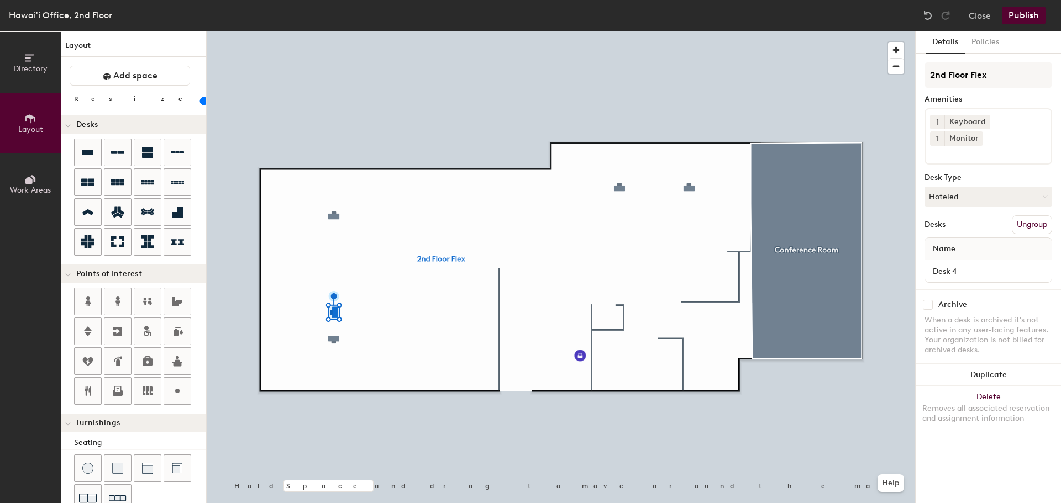
click at [30, 58] on icon at bounding box center [29, 57] width 9 height 7
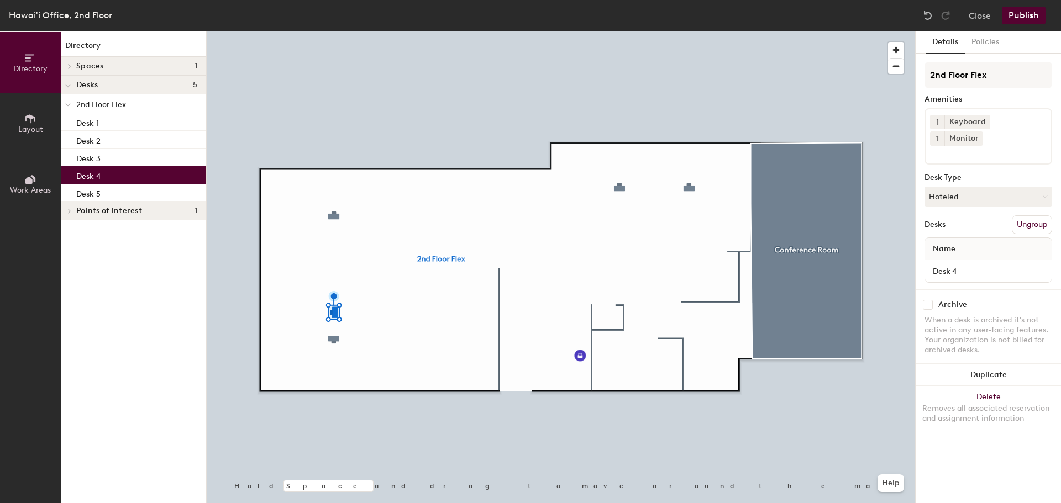
click at [23, 118] on button "Layout" at bounding box center [30, 123] width 61 height 61
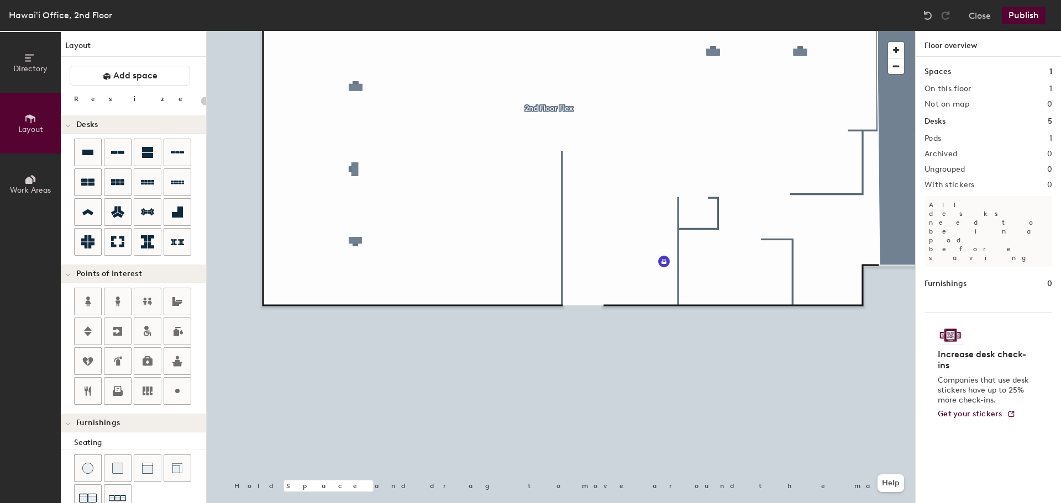
click at [1014, 9] on button "Publish" at bounding box center [1024, 16] width 44 height 18
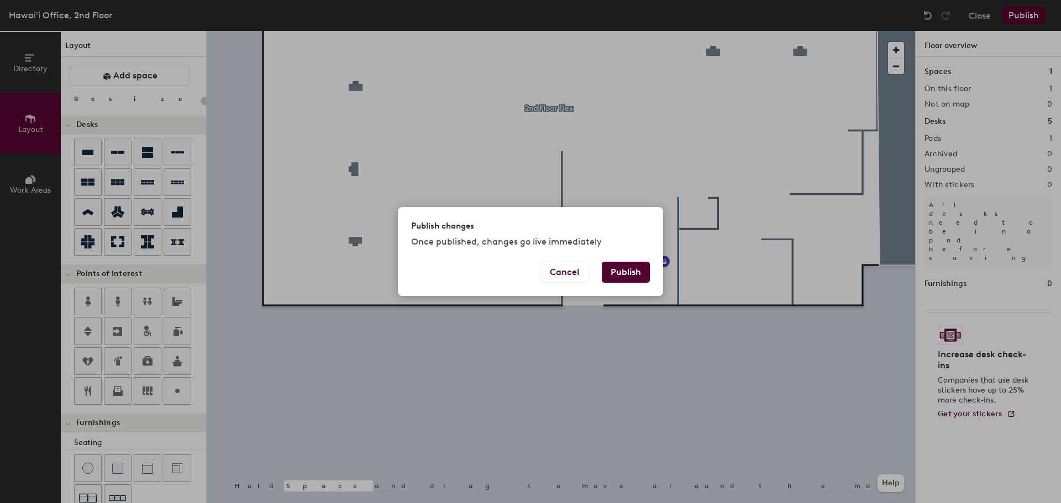
click at [612, 272] on button "Publish" at bounding box center [626, 272] width 48 height 21
type input "20"
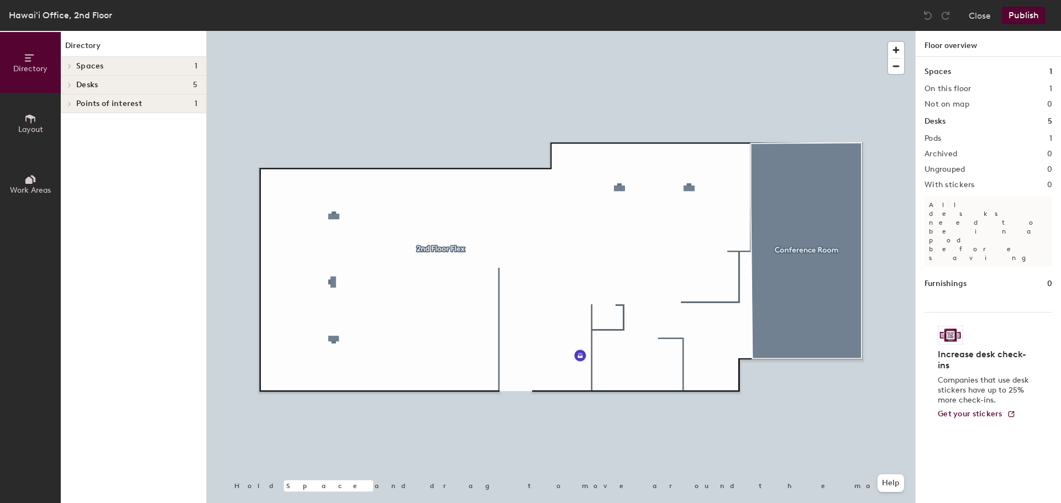
click at [14, 121] on button "Layout" at bounding box center [30, 123] width 61 height 61
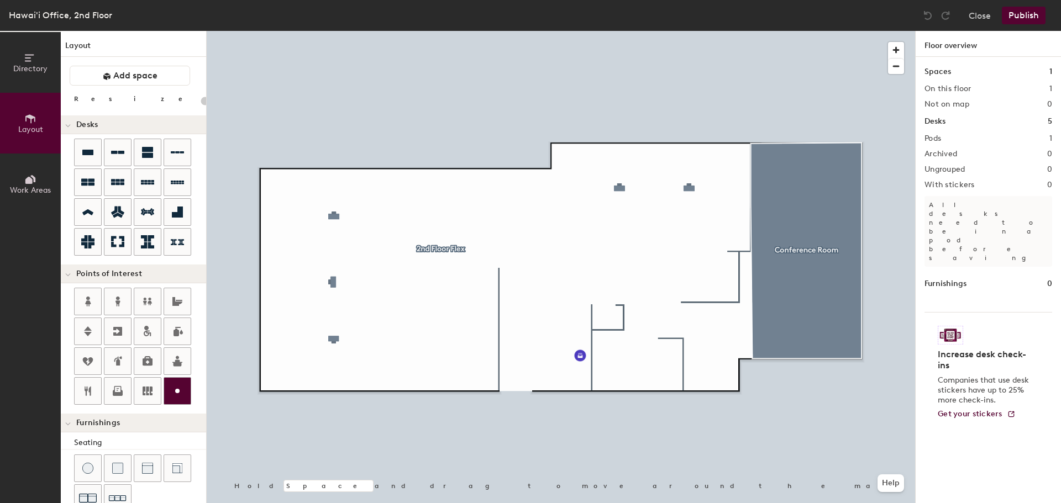
click at [179, 388] on icon at bounding box center [177, 391] width 13 height 13
drag, startPoint x: 176, startPoint y: 388, endPoint x: 197, endPoint y: 386, distance: 21.1
click at [197, 386] on div at bounding box center [140, 347] width 132 height 119
click at [428, 31] on div at bounding box center [561, 31] width 708 height 0
click at [465, 351] on span "Delete" at bounding box center [478, 359] width 39 height 19
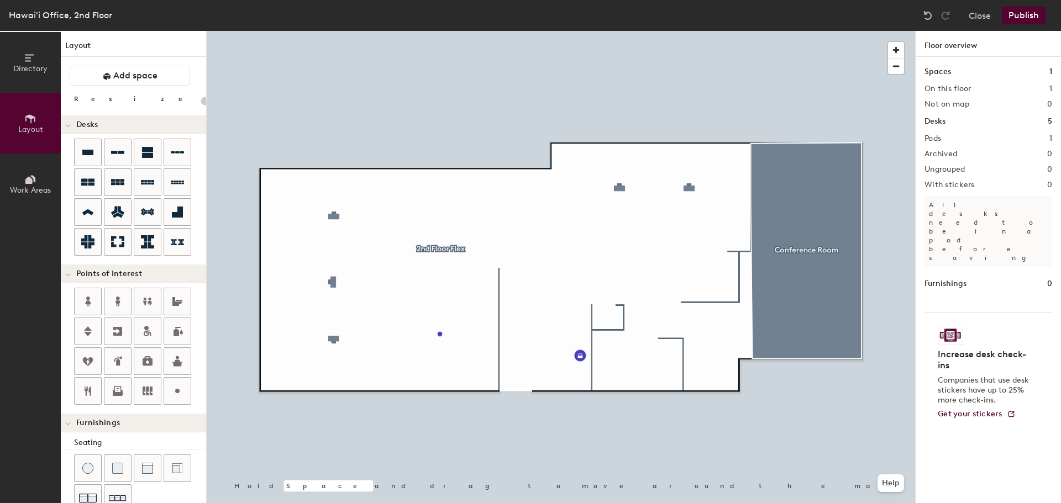
type input "20"
